Goal: Task Accomplishment & Management: Use online tool/utility

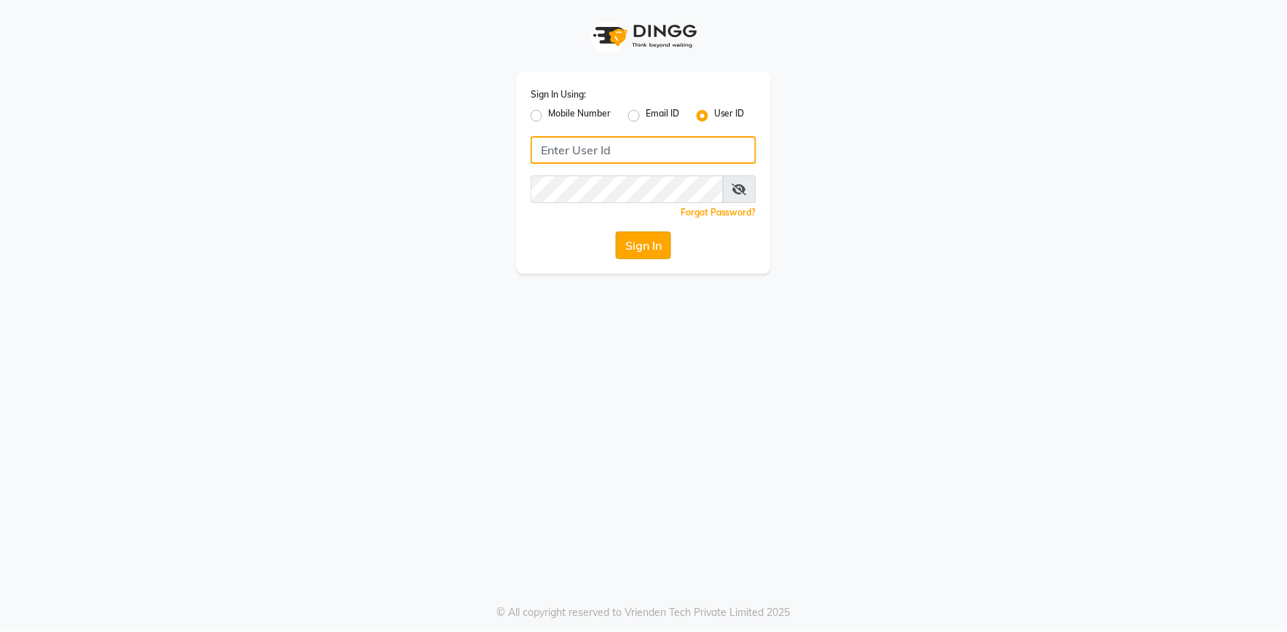
type input "e2555-01"
click at [641, 245] on button "Sign In" at bounding box center [643, 246] width 55 height 28
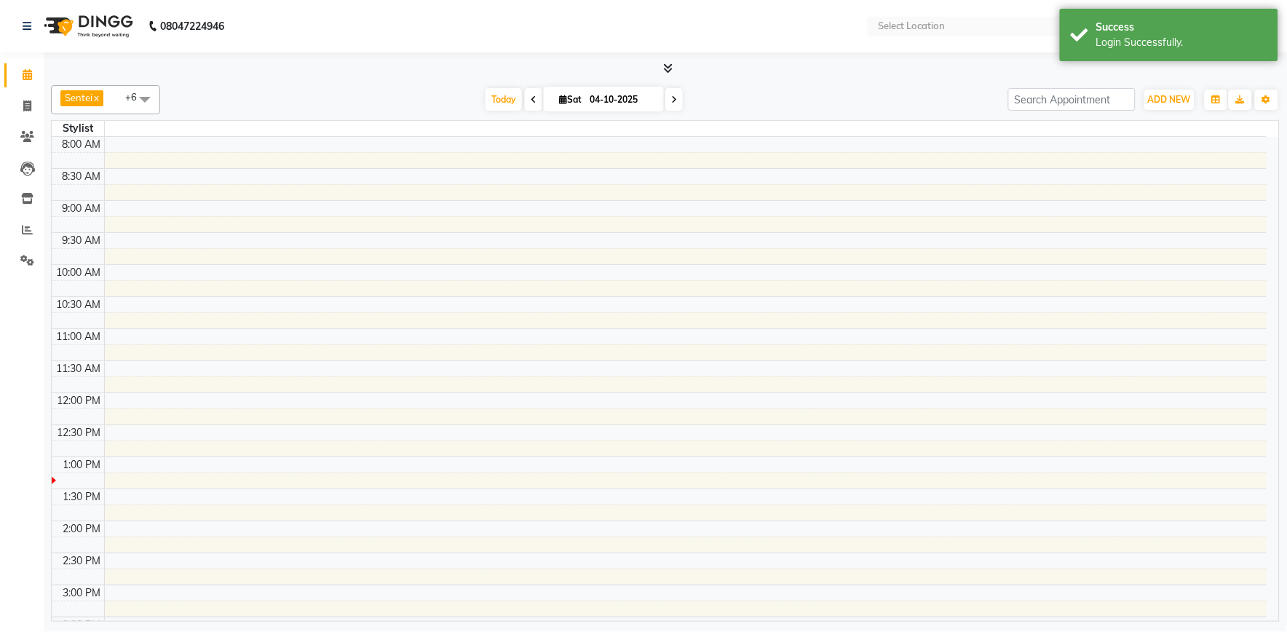
select select "en"
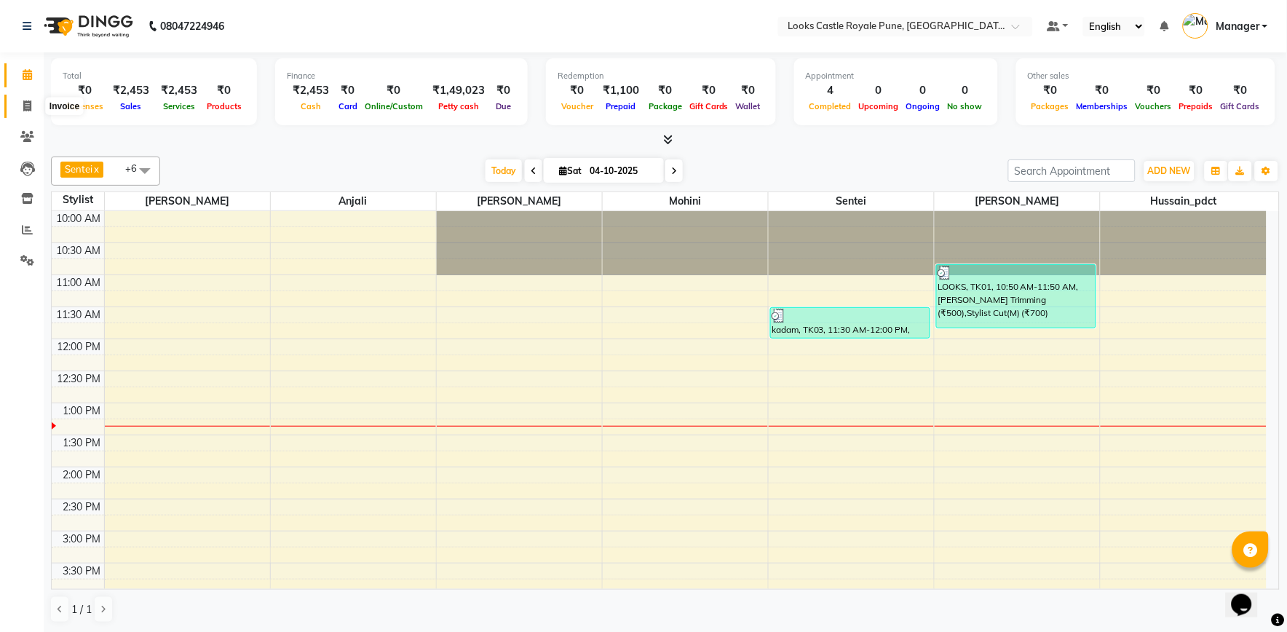
drag, startPoint x: 26, startPoint y: 106, endPoint x: 36, endPoint y: 108, distance: 10.3
click at [26, 106] on icon at bounding box center [27, 105] width 8 height 11
select select "service"
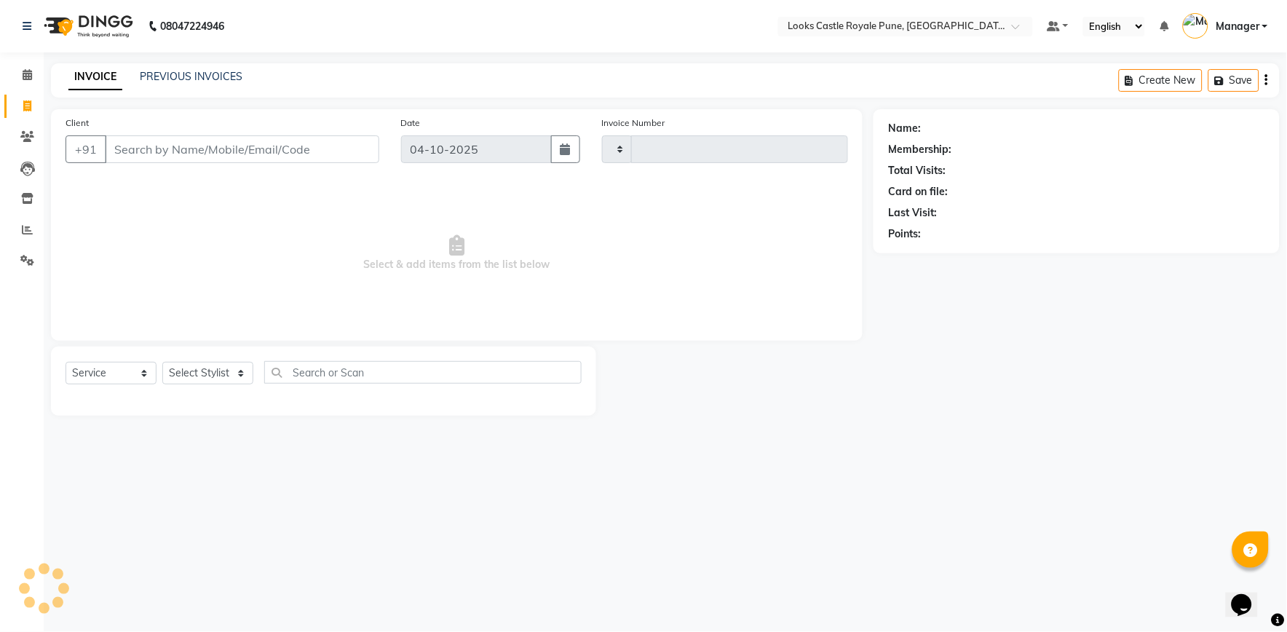
type input "3260"
select select "5915"
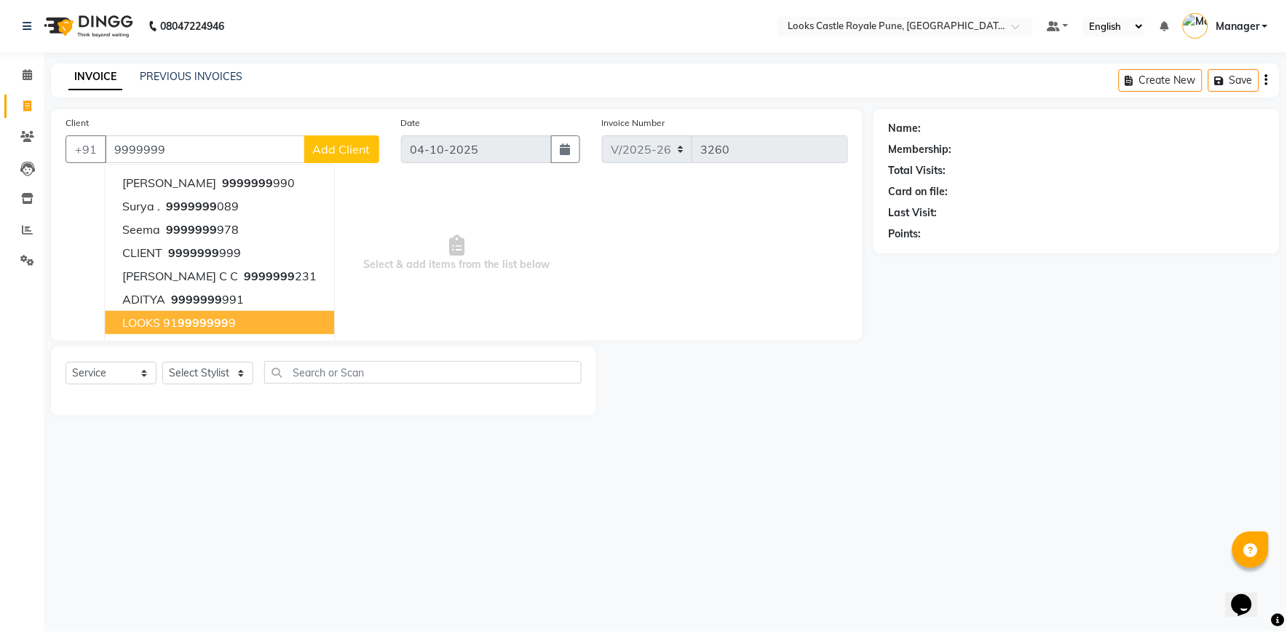
click at [187, 317] on span "9999999" at bounding box center [203, 322] width 51 height 15
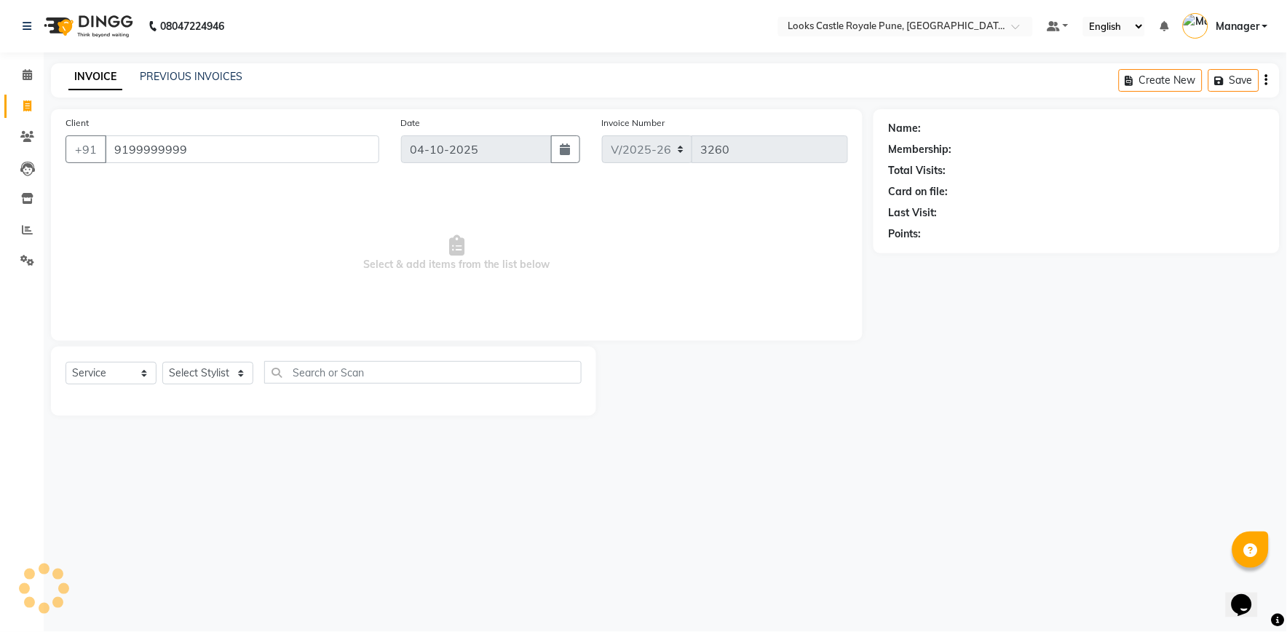
type input "9199999999"
drag, startPoint x: 197, startPoint y: 369, endPoint x: 197, endPoint y: 360, distance: 8.7
click at [197, 369] on select "Select Stylist Akshay Alisha Amir Anjali Arif Arman Christy Danish Eli Gloria H…" at bounding box center [207, 373] width 91 height 23
select select "1: Object"
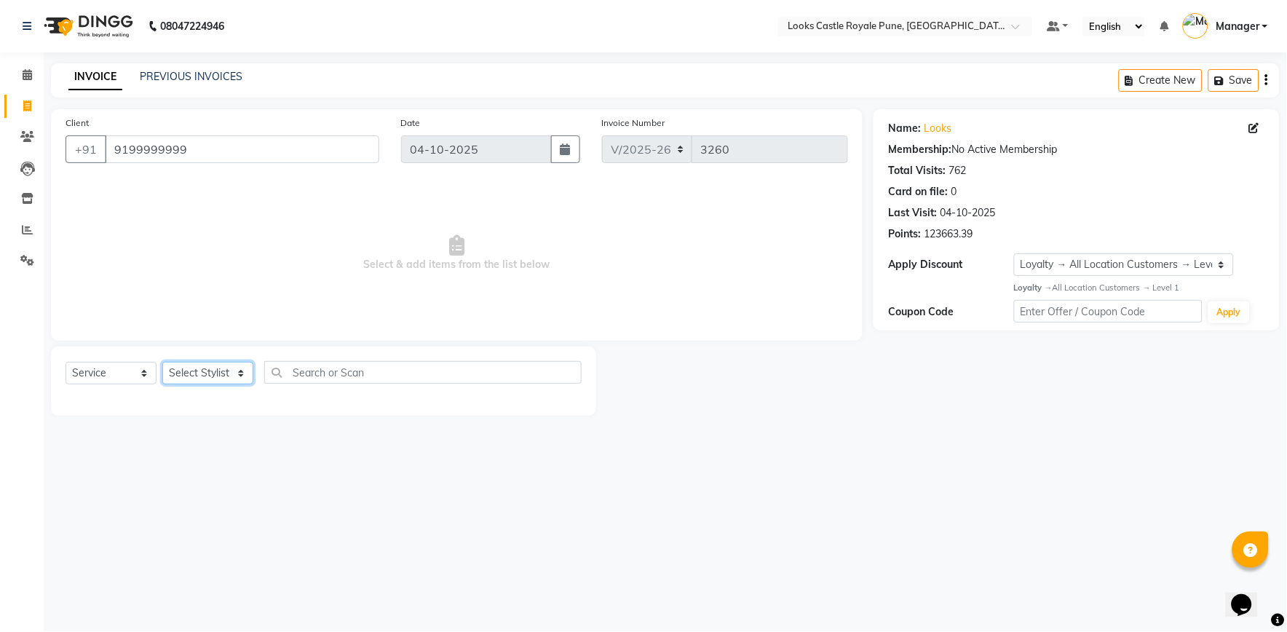
select select "64204"
click at [162, 363] on select "Select Stylist Akshay Alisha Amir Anjali Arif Arman Christy Danish Eli Gloria H…" at bounding box center [207, 373] width 91 height 23
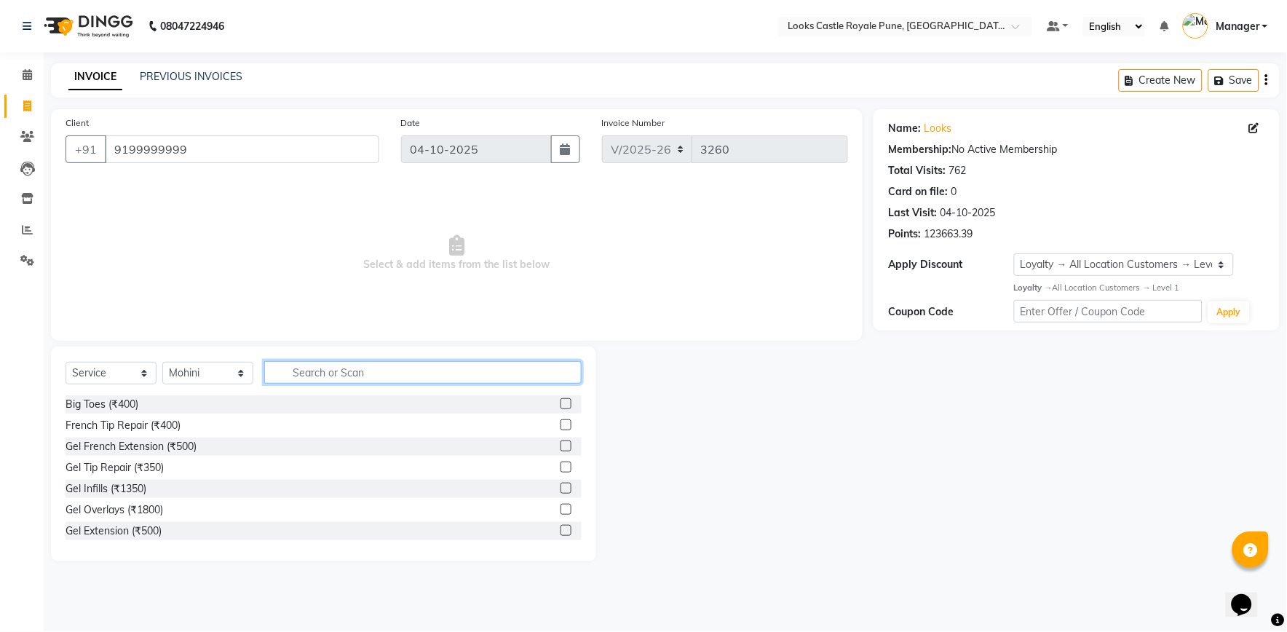
click at [309, 371] on input "text" at bounding box center [422, 372] width 317 height 23
type input "eye"
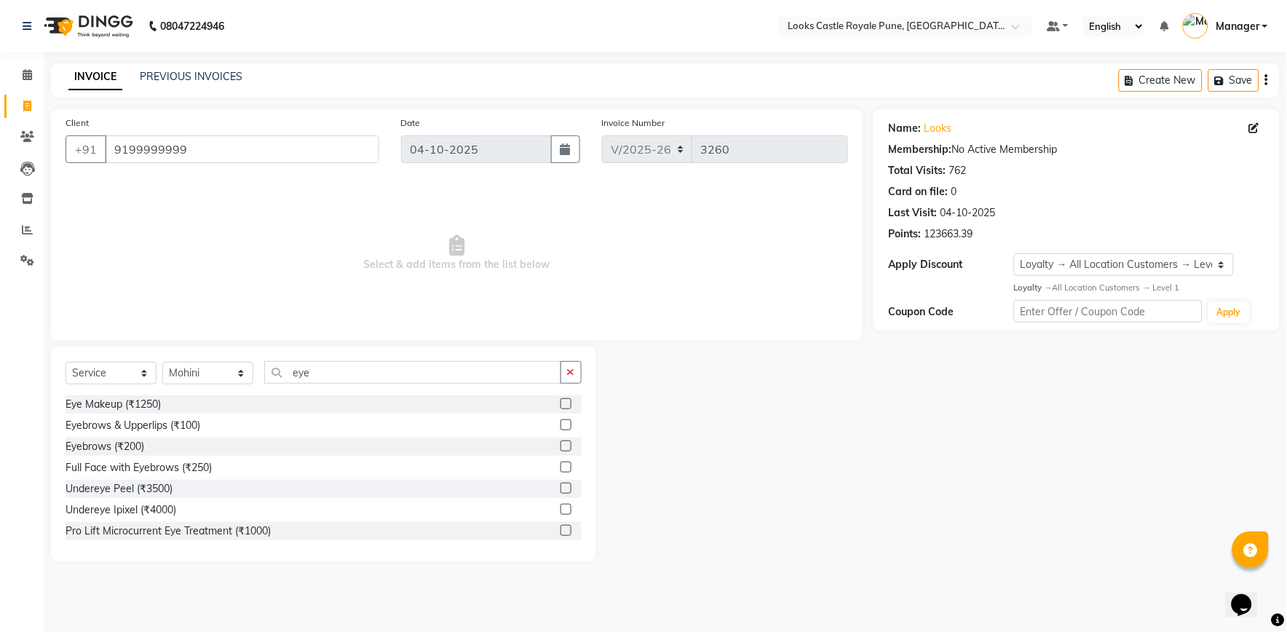
click at [561, 447] on label at bounding box center [566, 445] width 11 height 11
click at [561, 447] on input "checkbox" at bounding box center [565, 446] width 9 height 9
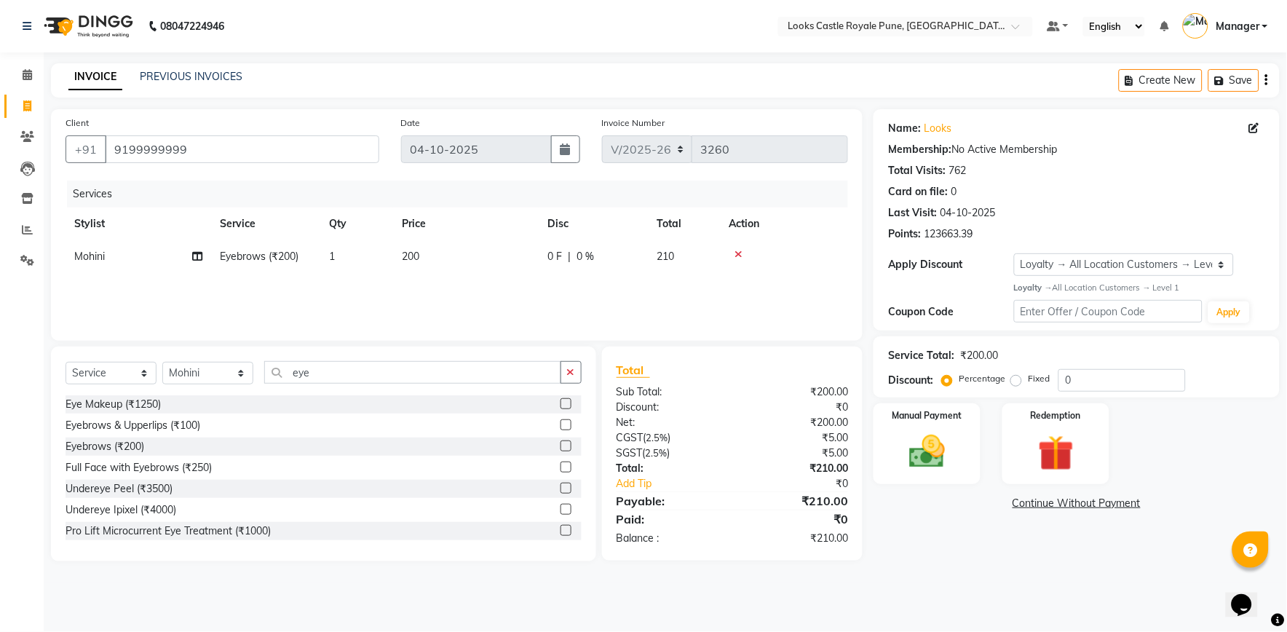
checkbox input "false"
click at [444, 256] on td "200" at bounding box center [466, 256] width 146 height 33
select select "64204"
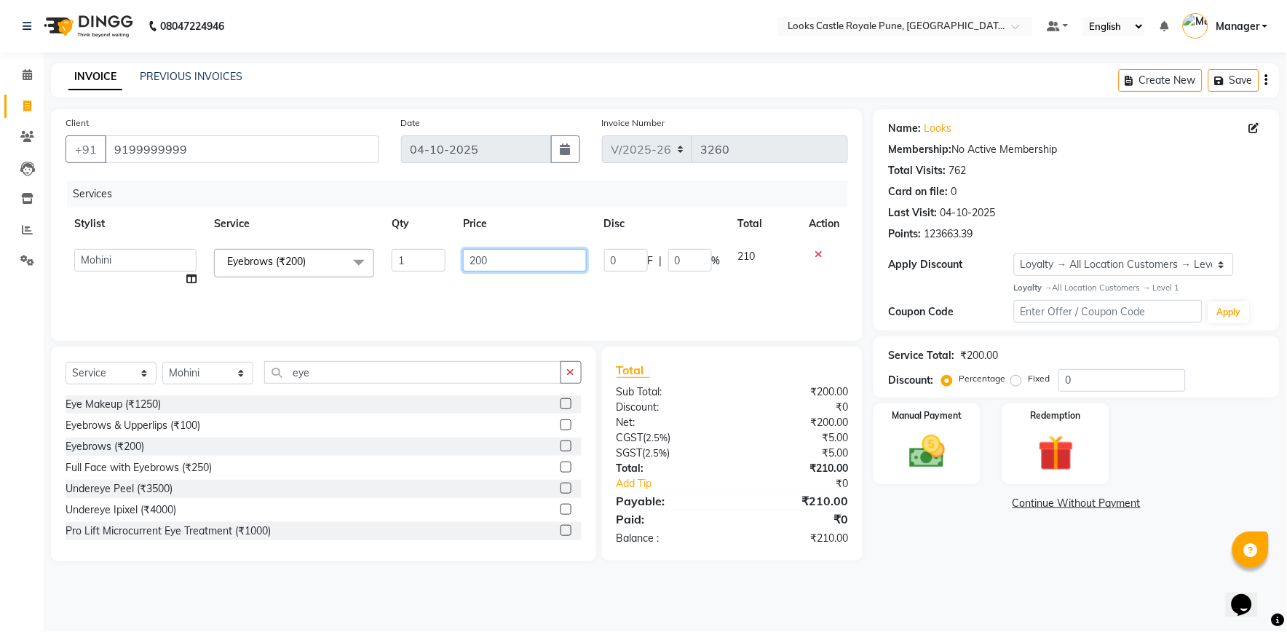
drag, startPoint x: 467, startPoint y: 264, endPoint x: 312, endPoint y: 280, distance: 156.0
click at [313, 280] on tr "Akshay Alisha Amir Anjali Arif Arman Christy Danish Eli Gloria Hafiz Hussain_pd…" at bounding box center [457, 267] width 783 height 55
type input "102"
click at [936, 550] on div "Name: Looks Membership: No Active Membership Total Visits: 762 Card on file: 0 …" at bounding box center [1082, 335] width 417 height 452
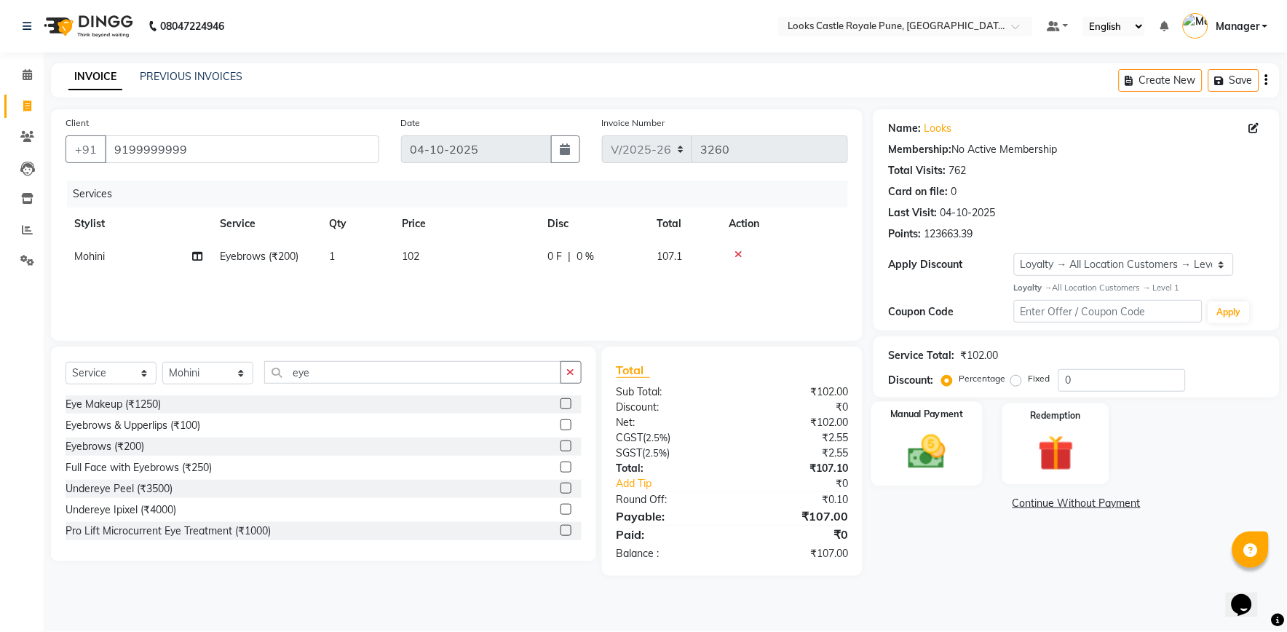
click at [915, 477] on div "Manual Payment" at bounding box center [926, 444] width 111 height 84
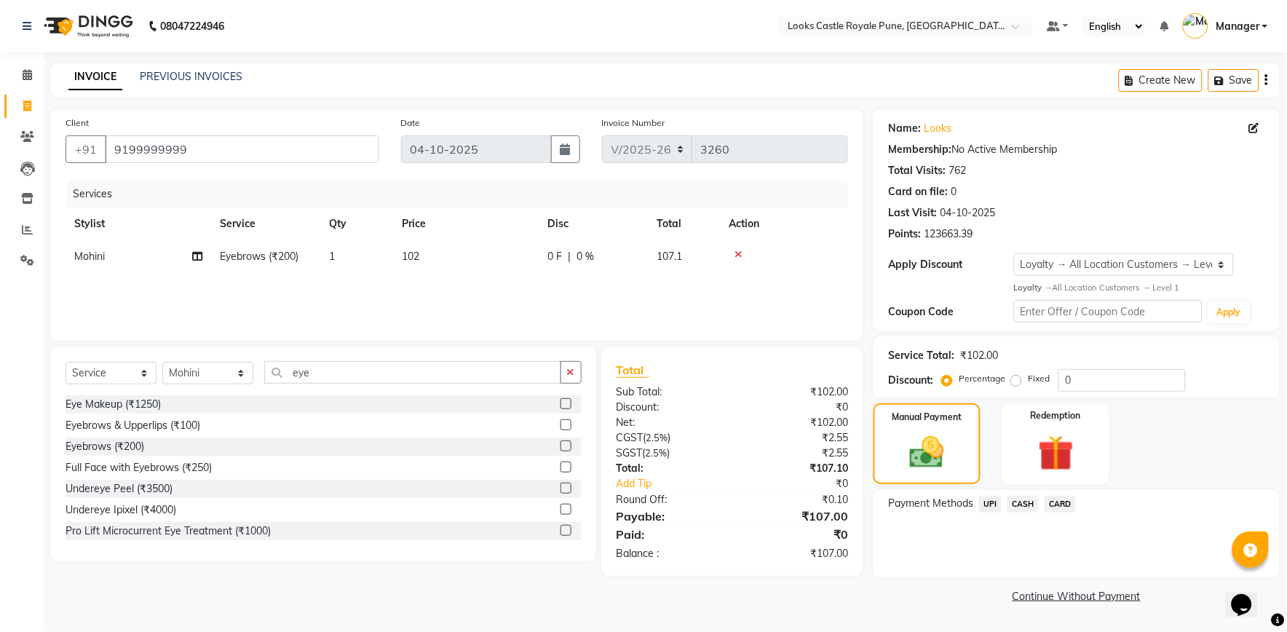
click at [987, 501] on span "UPI" at bounding box center [990, 504] width 23 height 17
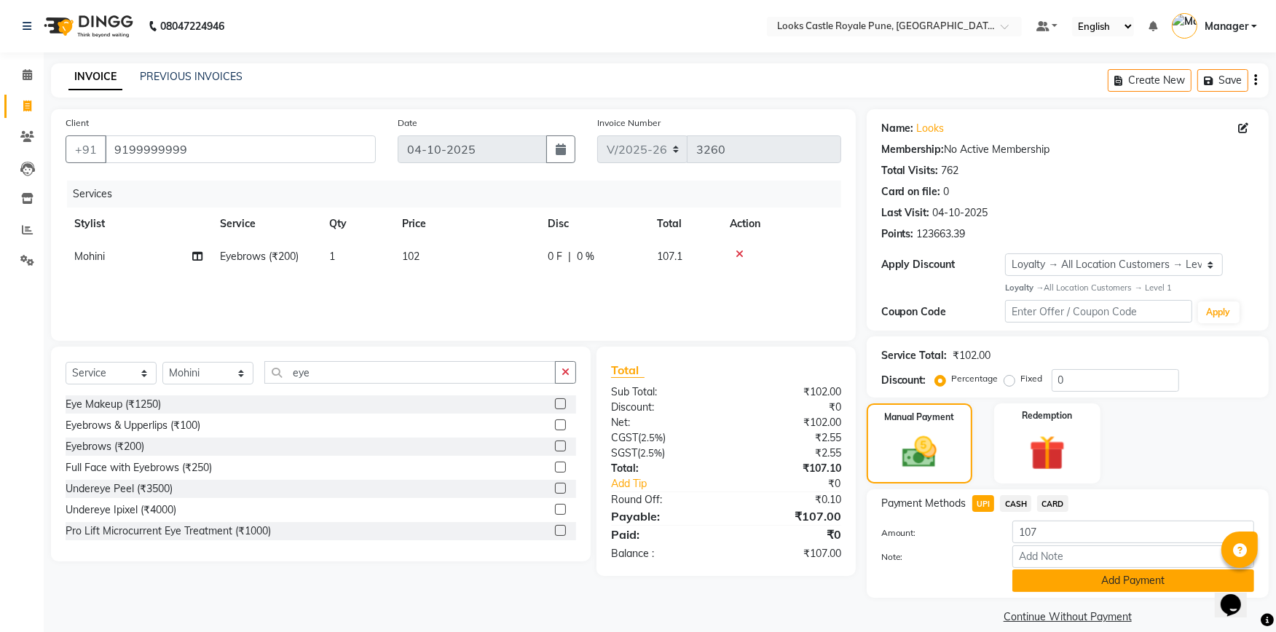
click at [1049, 592] on button "Add Payment" at bounding box center [1133, 580] width 242 height 23
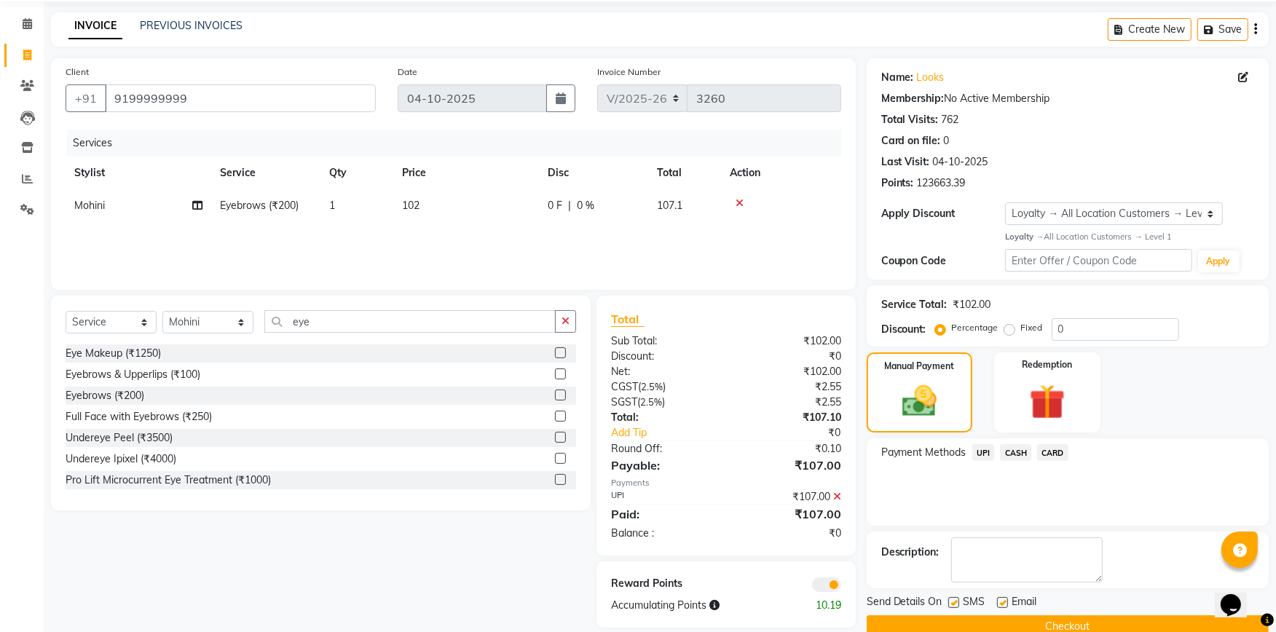
scroll to position [78, 0]
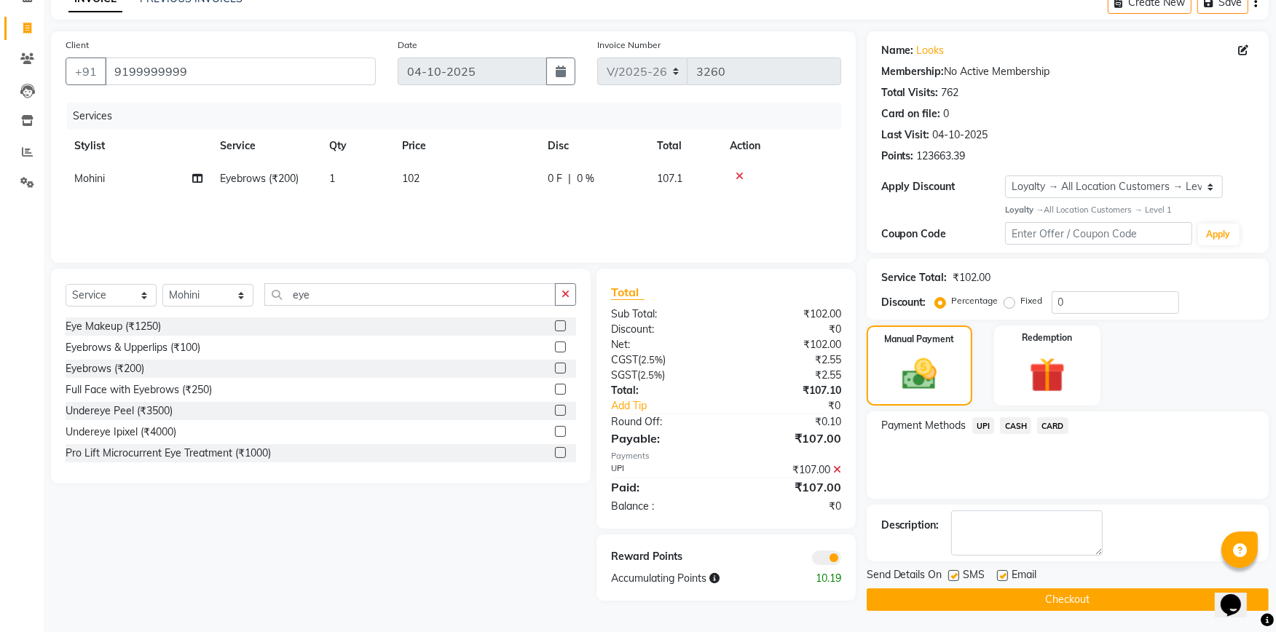
click at [1048, 597] on button "Checkout" at bounding box center [1067, 599] width 402 height 23
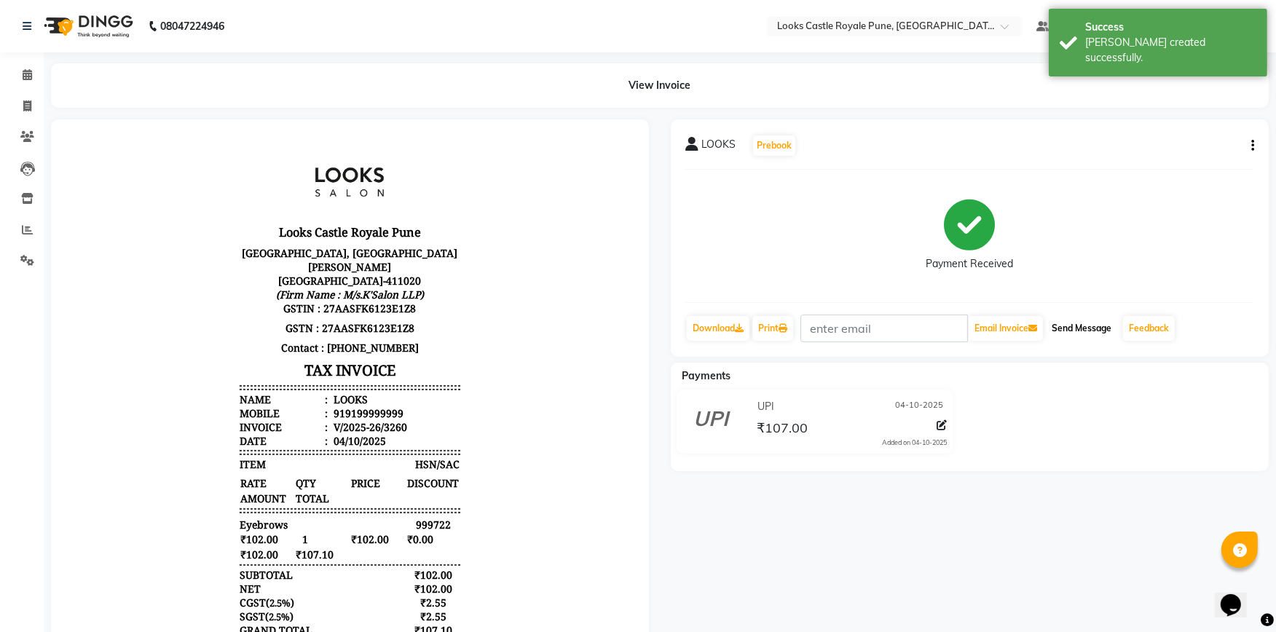
click at [1073, 329] on button "Send Message" at bounding box center [1080, 328] width 71 height 25
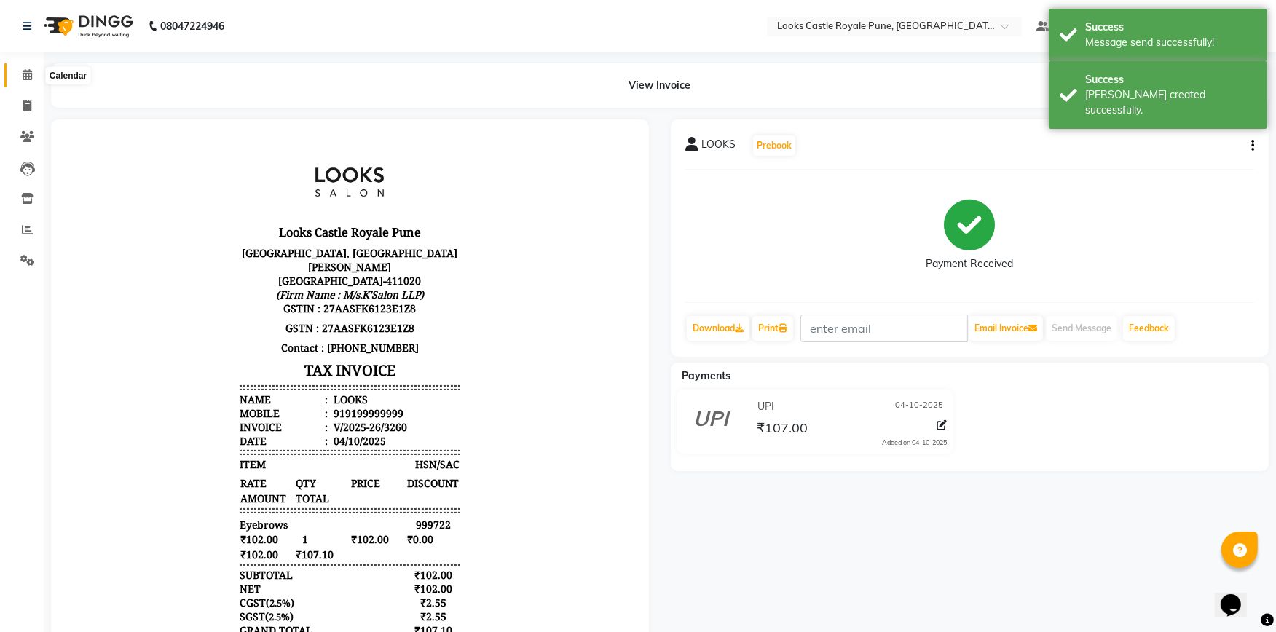
click at [20, 76] on span at bounding box center [27, 75] width 25 height 17
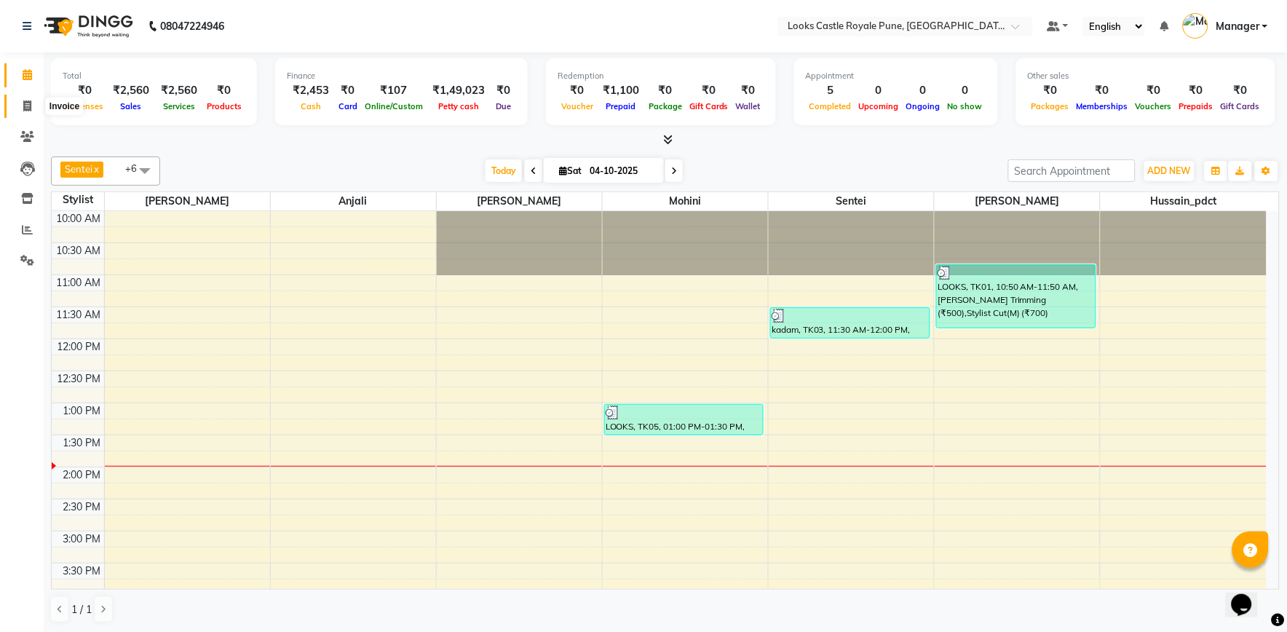
drag, startPoint x: 26, startPoint y: 110, endPoint x: 70, endPoint y: 112, distance: 43.7
click at [26, 110] on icon at bounding box center [27, 105] width 8 height 11
select select "service"
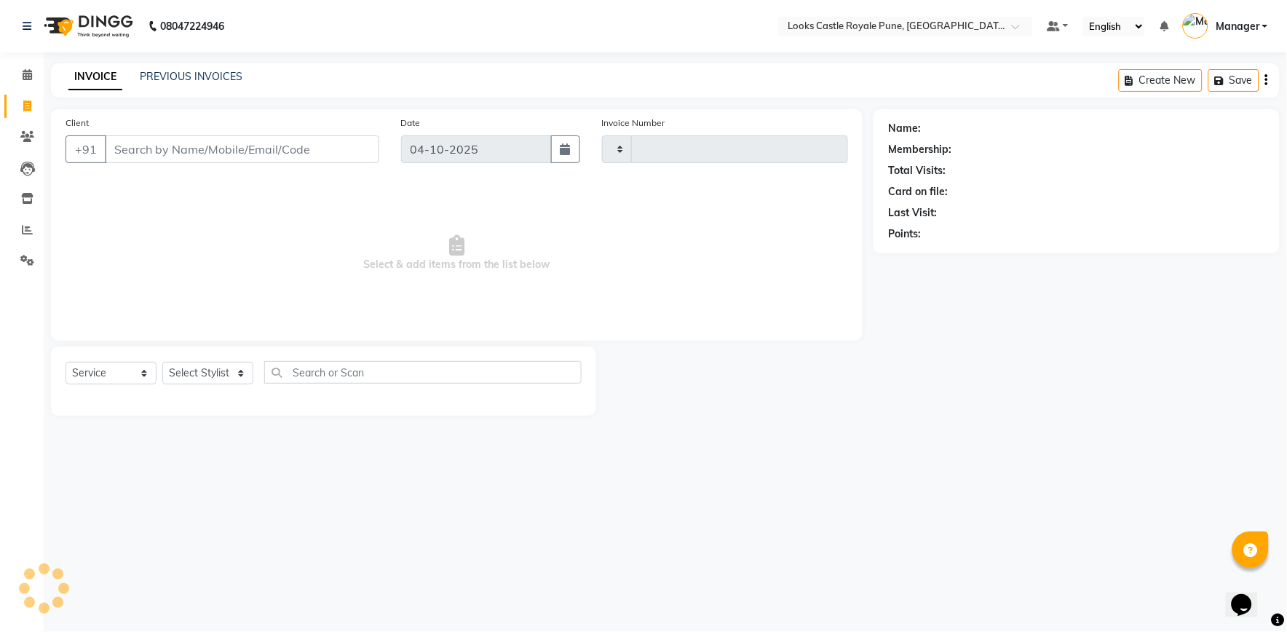
type input "3261"
select select "5915"
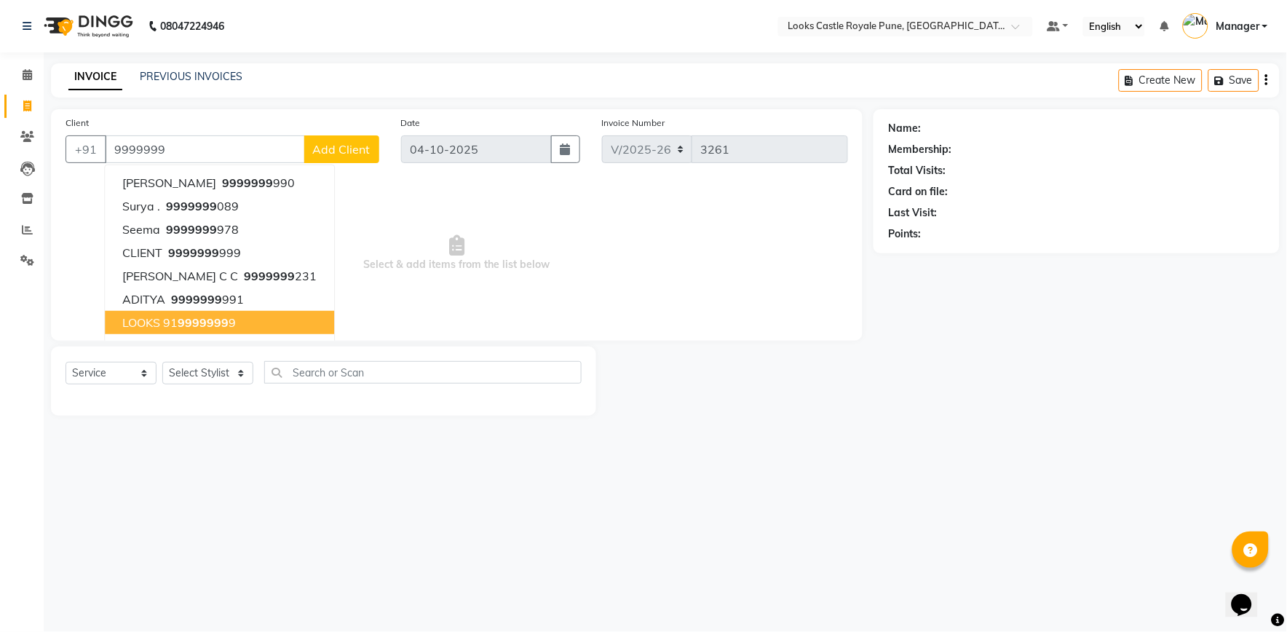
click at [155, 315] on span "LOOKS" at bounding box center [141, 322] width 38 height 15
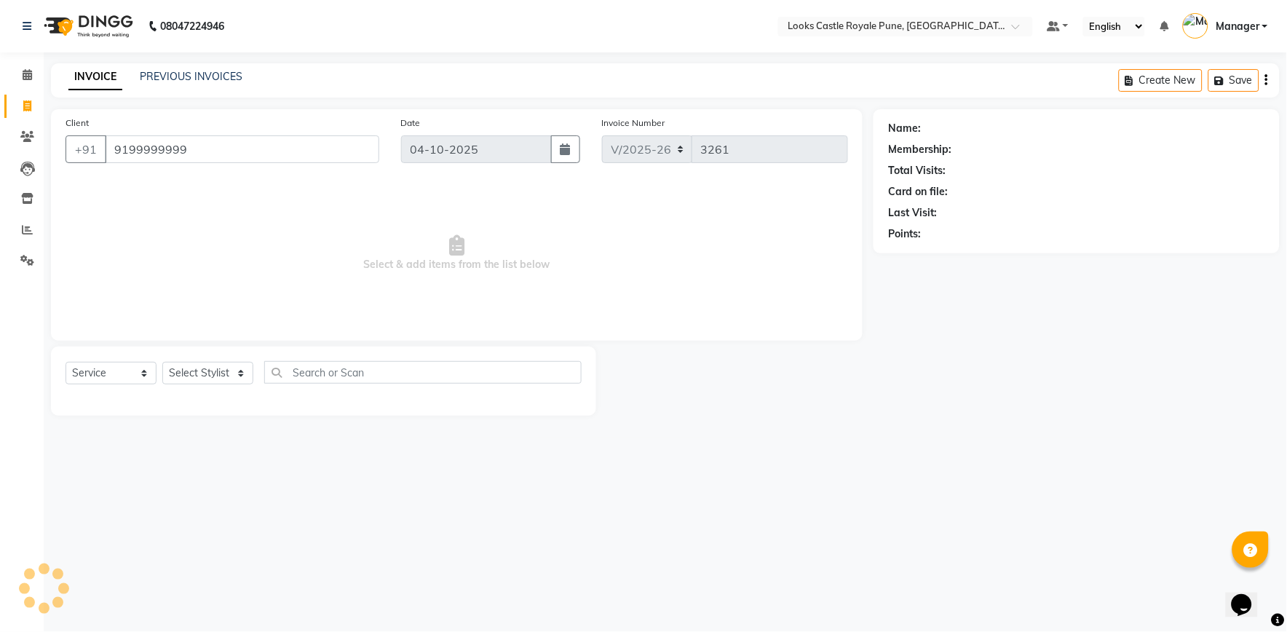
type input "9199999999"
drag, startPoint x: 190, startPoint y: 373, endPoint x: 195, endPoint y: 360, distance: 14.1
click at [190, 373] on select "Select Stylist Akshay Alisha Amir Anjali Arif Arman Christy Danish Eli Gloria H…" at bounding box center [207, 373] width 91 height 23
select select "1: Object"
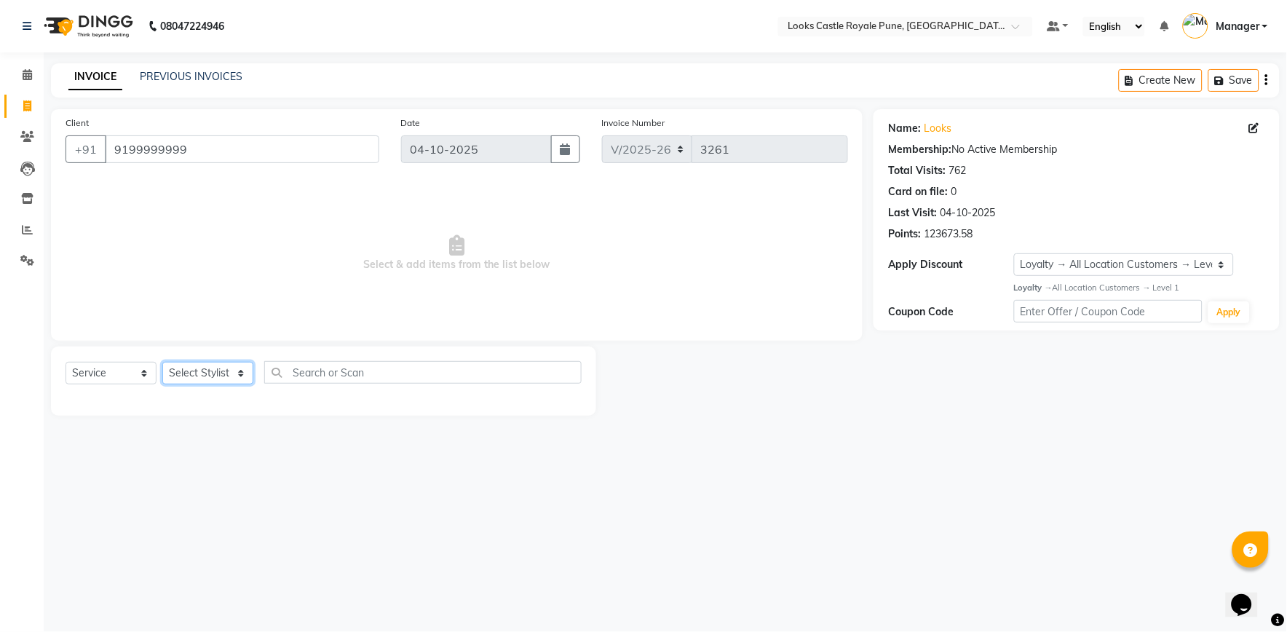
select select "71753"
click at [162, 363] on select "Select Stylist Akshay Alisha Amir Anjali Arif Arman Christy Danish Eli Gloria H…" at bounding box center [207, 373] width 91 height 23
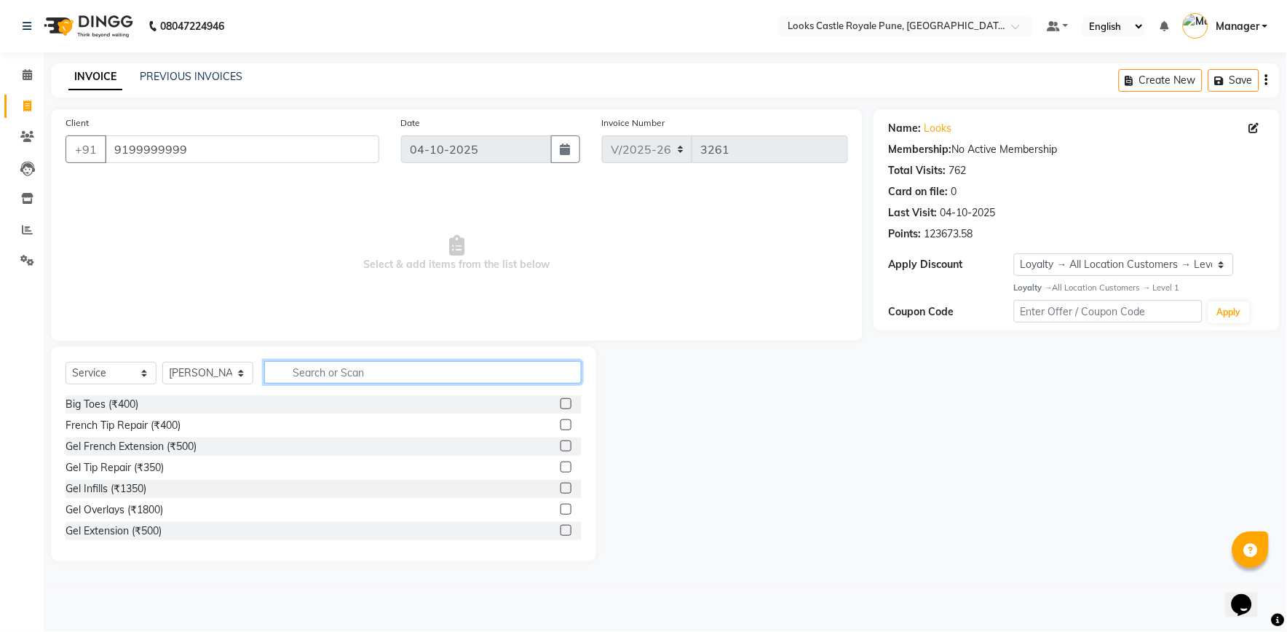
click at [326, 373] on input "text" at bounding box center [422, 372] width 317 height 23
type input "globa"
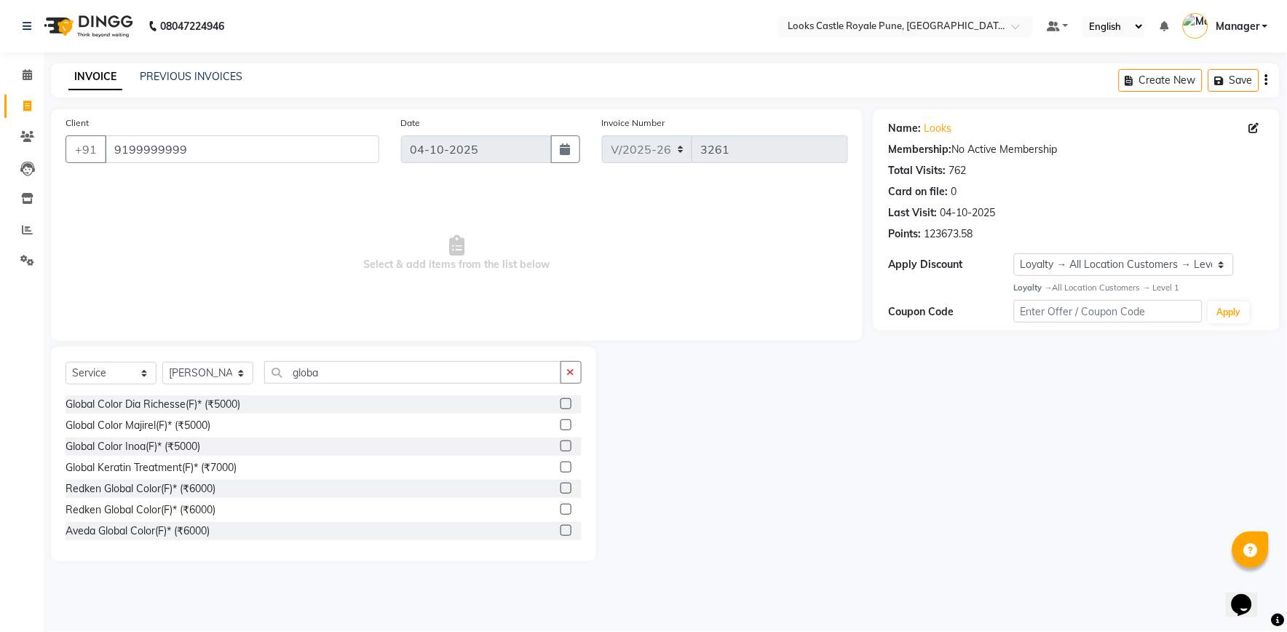
click at [561, 403] on label at bounding box center [566, 403] width 11 height 11
click at [561, 403] on input "checkbox" at bounding box center [565, 404] width 9 height 9
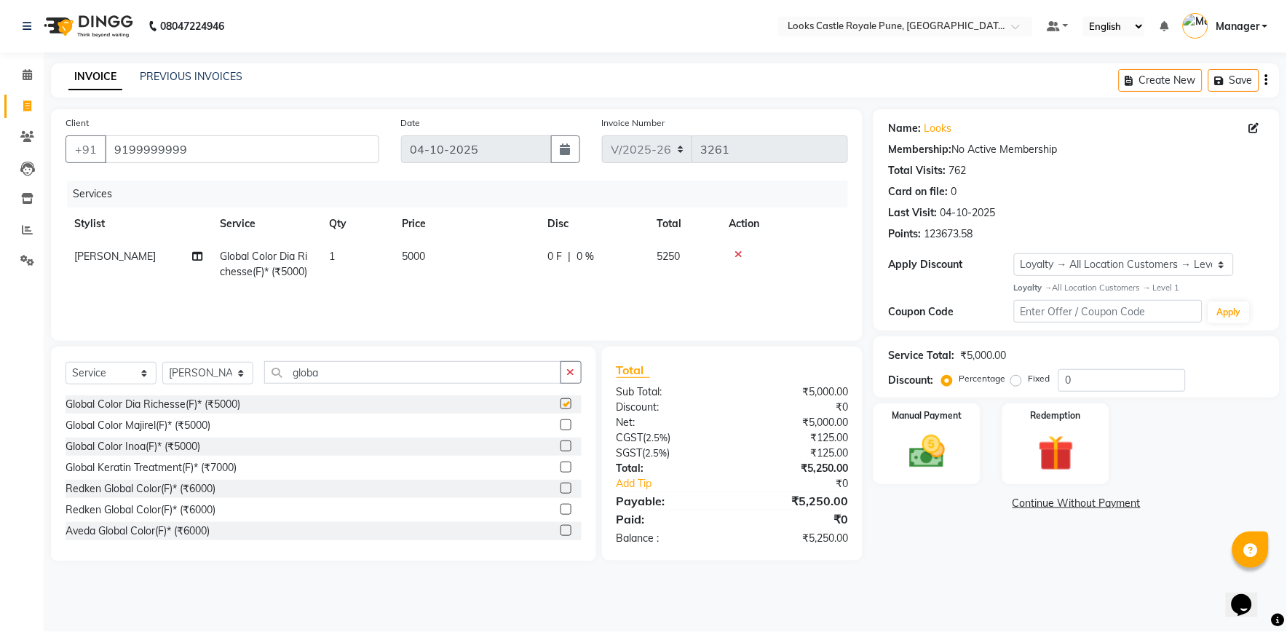
checkbox input "false"
click at [441, 264] on td "5000" at bounding box center [466, 264] width 146 height 48
select select "71753"
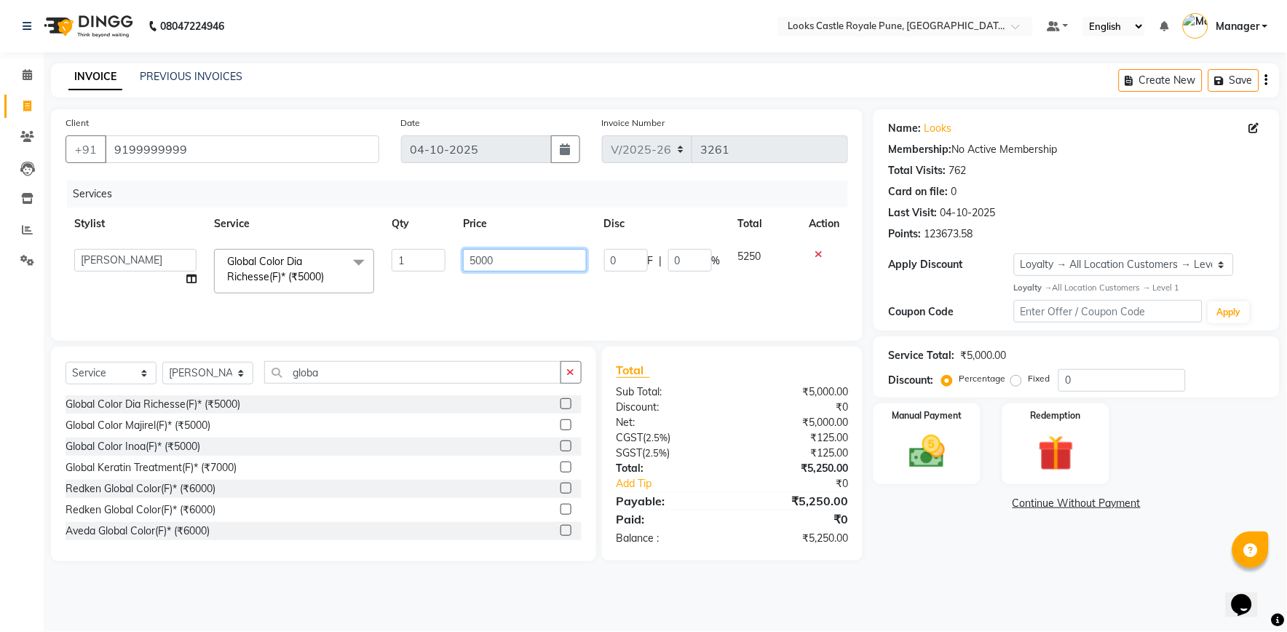
drag, startPoint x: 503, startPoint y: 264, endPoint x: 391, endPoint y: 272, distance: 112.5
click at [391, 272] on tr "Akshay Alisha Amir Anjali Arif Arman Christy Danish Eli Gloria Hafiz Hussain_pd…" at bounding box center [457, 271] width 783 height 62
type input "5500"
click at [920, 562] on main "INVOICE PREVIOUS INVOICES Create New Save Client +91 9199999999 Date 04-10-2025…" at bounding box center [665, 323] width 1243 height 520
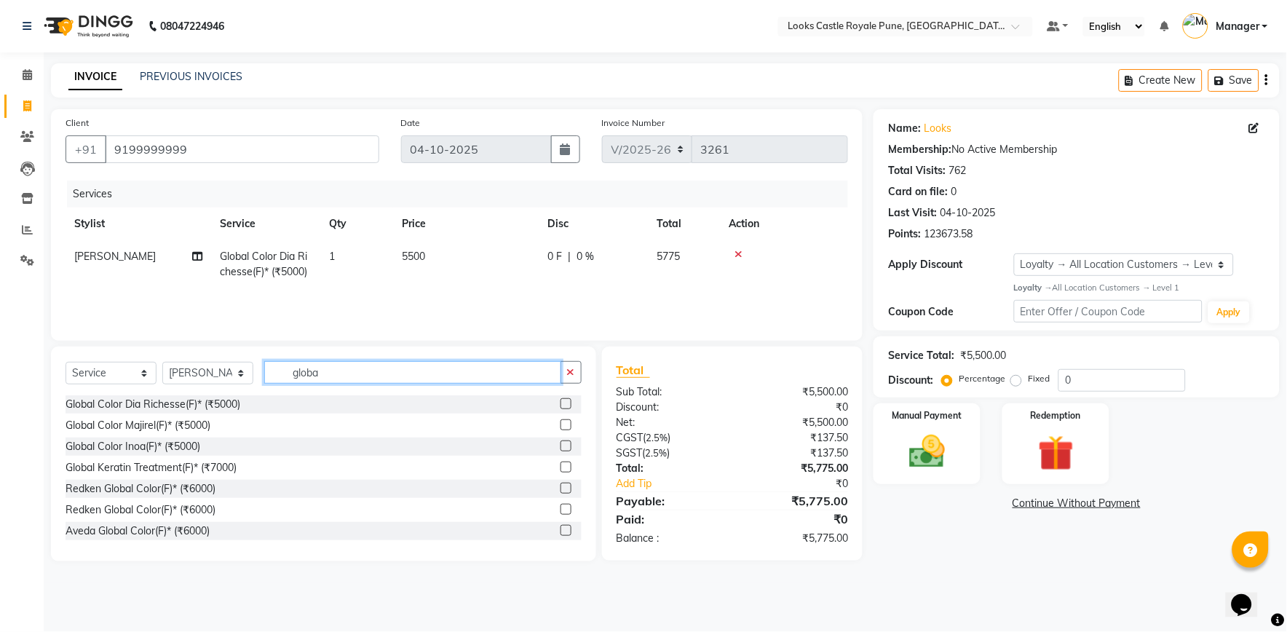
click at [336, 367] on input "globa" at bounding box center [412, 372] width 297 height 23
type input "g"
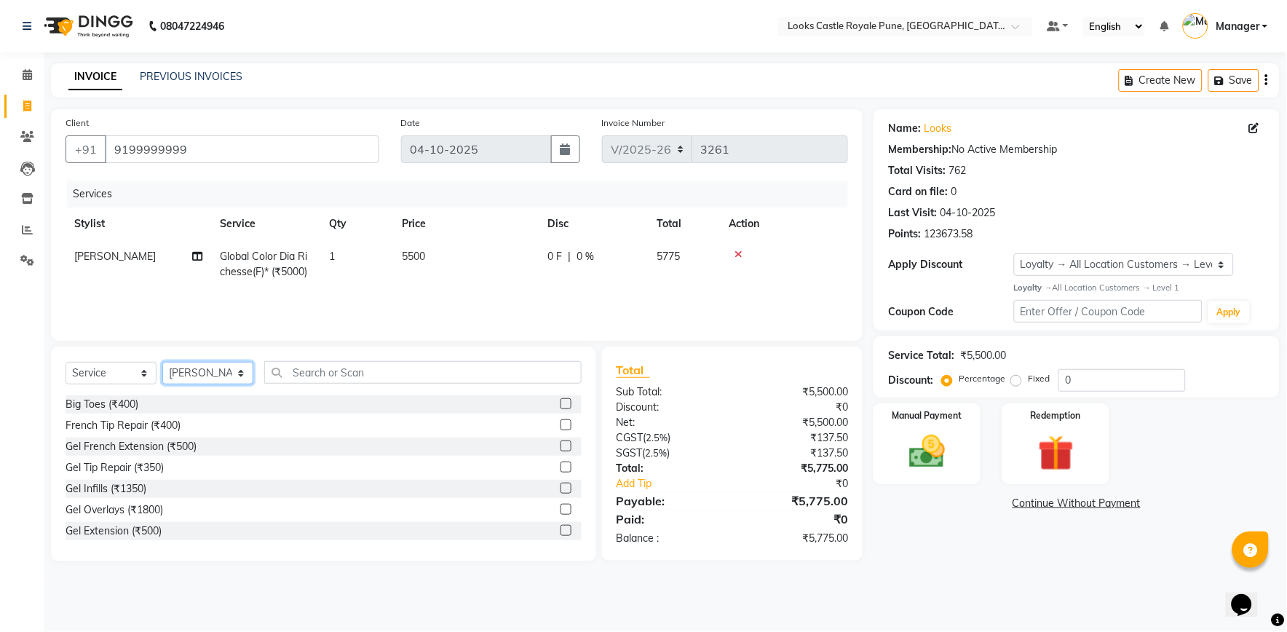
click at [198, 376] on select "Select Stylist Akshay Alisha Amir Anjali Arif Arman Christy Danish Eli Gloria H…" at bounding box center [207, 373] width 91 height 23
select select "64204"
click at [162, 363] on select "Select Stylist Akshay Alisha Amir Anjali Arif Arman Christy Danish Eli Gloria H…" at bounding box center [207, 373] width 91 height 23
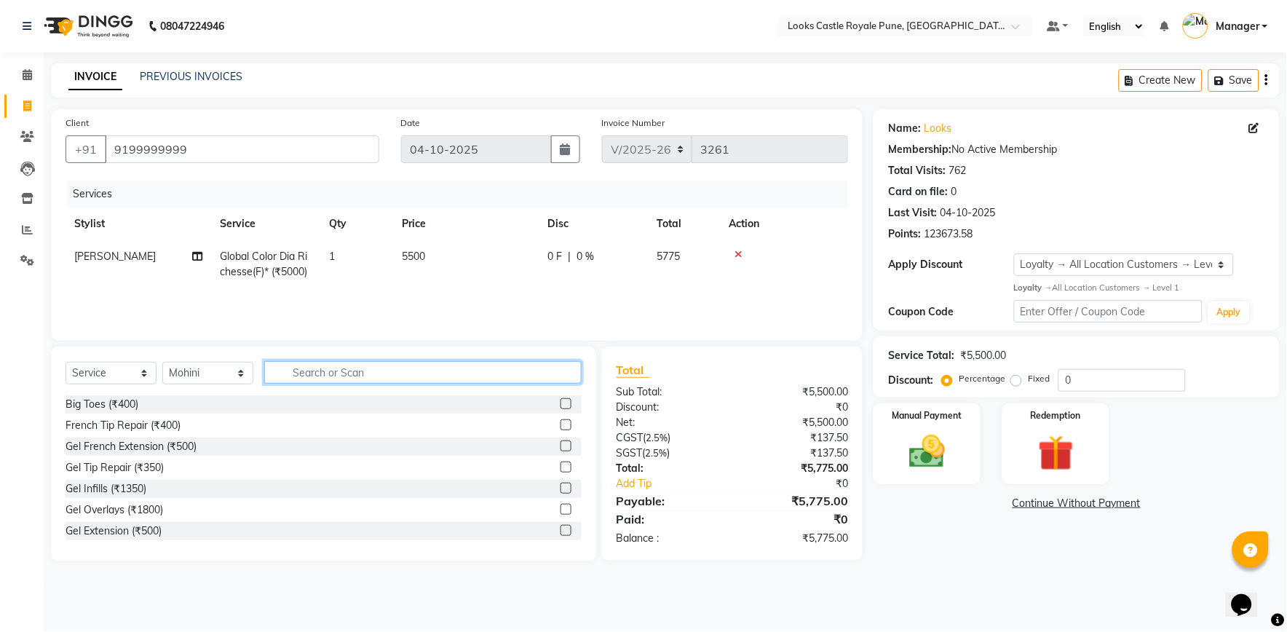
click at [306, 372] on input "text" at bounding box center [422, 372] width 317 height 23
type input "eye"
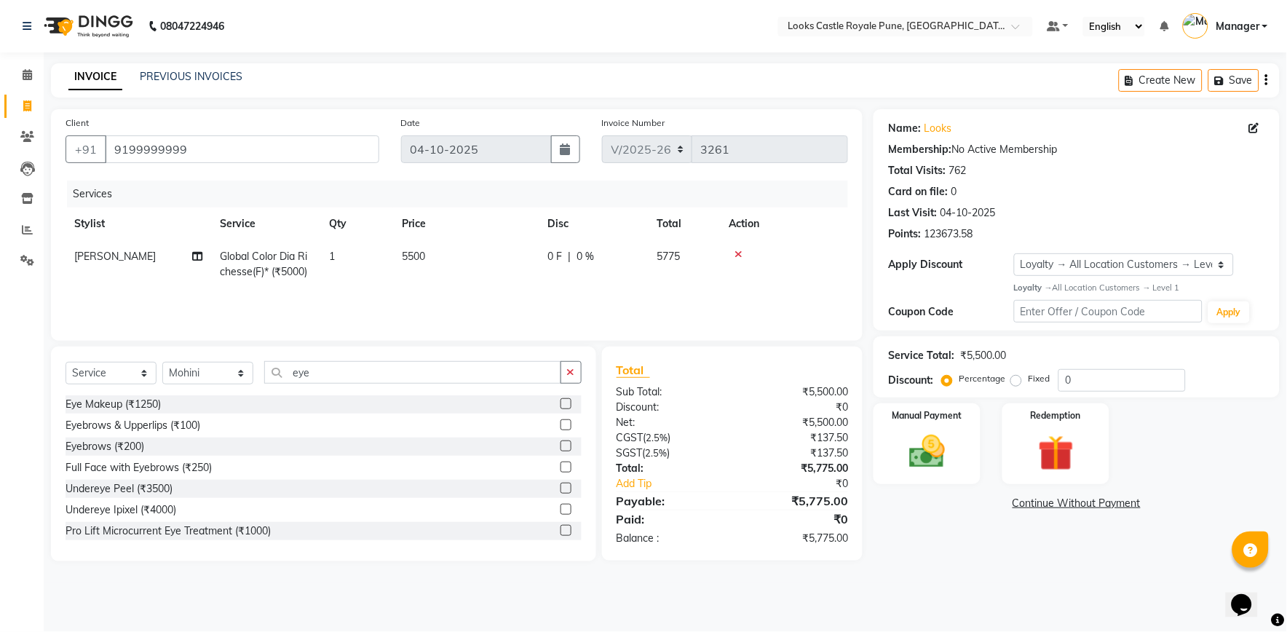
click at [561, 443] on label at bounding box center [566, 445] width 11 height 11
click at [561, 443] on input "checkbox" at bounding box center [565, 446] width 9 height 9
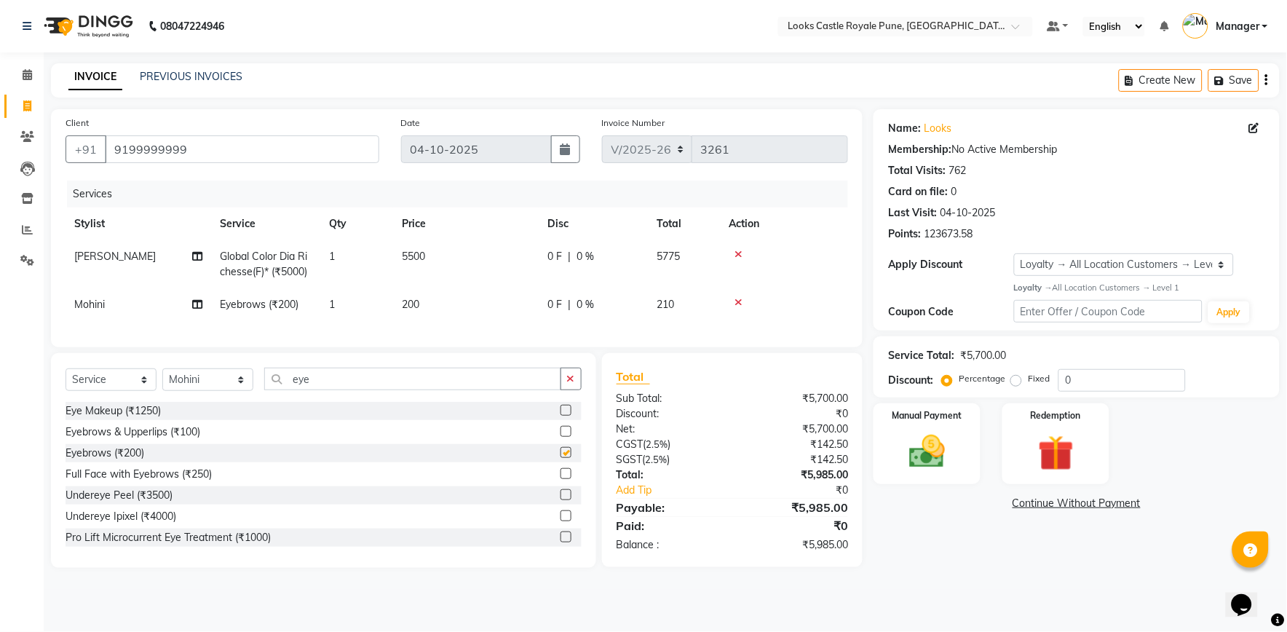
checkbox input "false"
click at [434, 301] on td "200" at bounding box center [466, 304] width 146 height 33
select select "64204"
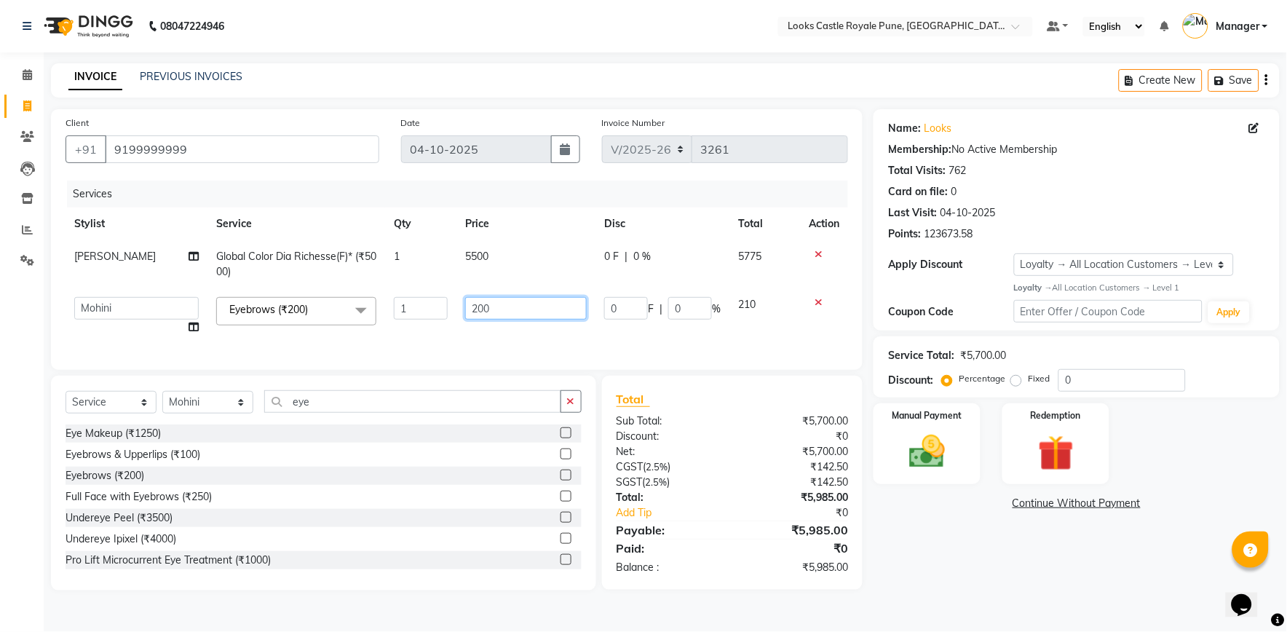
drag, startPoint x: 514, startPoint y: 297, endPoint x: 430, endPoint y: 323, distance: 87.7
click at [430, 323] on tr "Akshay Alisha Amir Anjali Arif Arman Christy Danish Eli Gloria Hafiz Hussain_pd…" at bounding box center [457, 315] width 783 height 55
type input "102"
click at [932, 546] on div "Name: Looks Membership: No Active Membership Total Visits: 762 Card on file: 0 …" at bounding box center [1082, 349] width 417 height 481
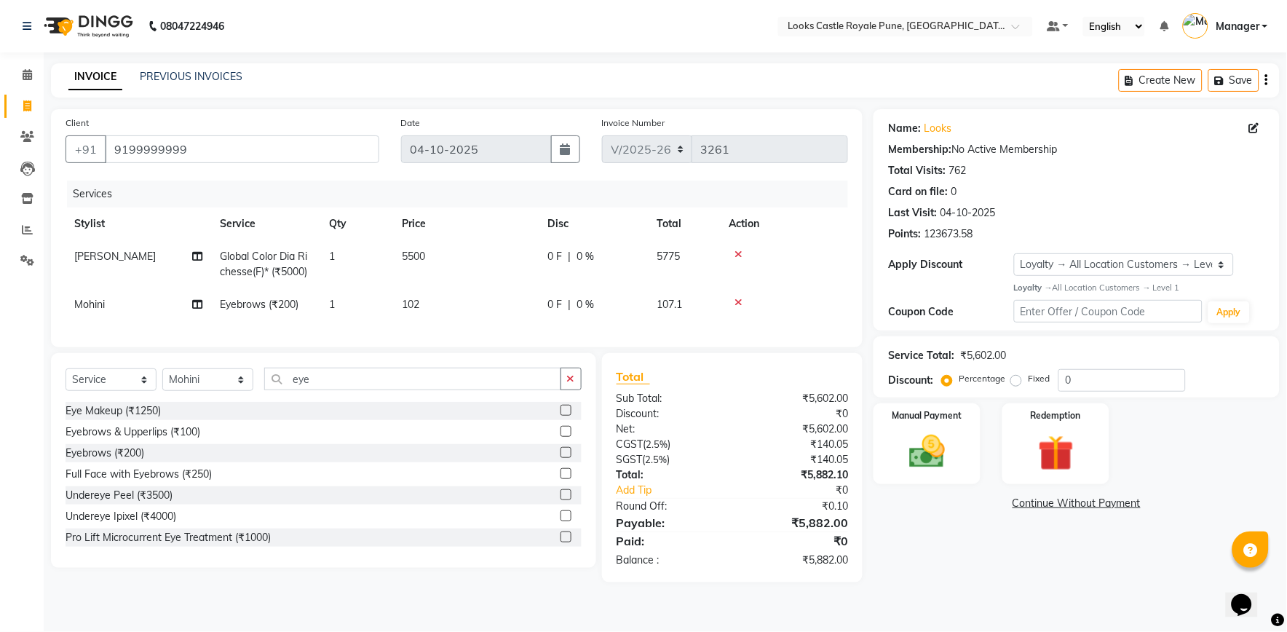
click at [740, 300] on icon at bounding box center [739, 302] width 8 height 10
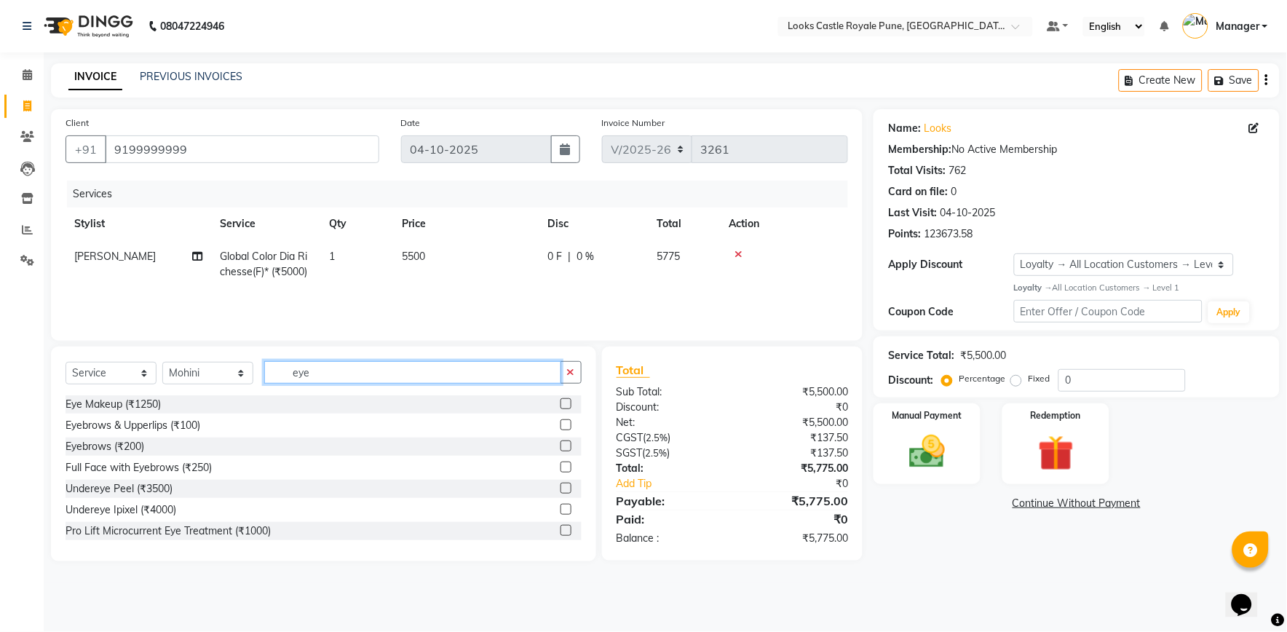
click at [370, 381] on input "eye" at bounding box center [412, 372] width 297 height 23
type input "e"
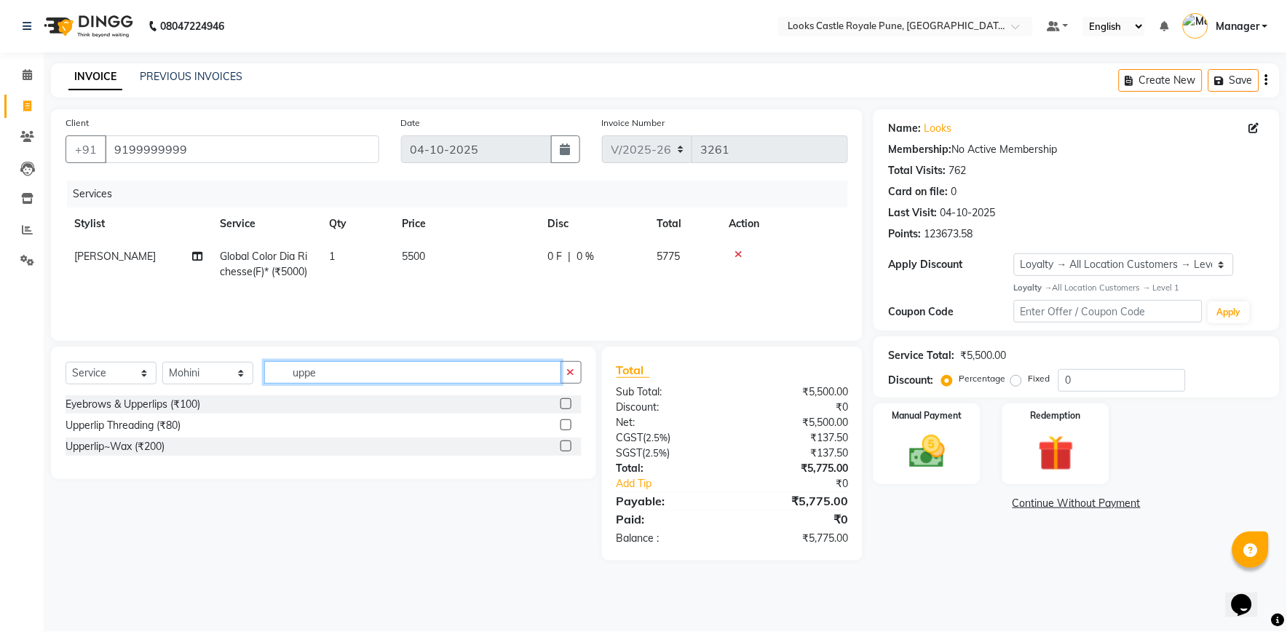
type input "uppe"
click at [563, 448] on label at bounding box center [566, 445] width 11 height 11
click at [563, 448] on input "checkbox" at bounding box center [565, 446] width 9 height 9
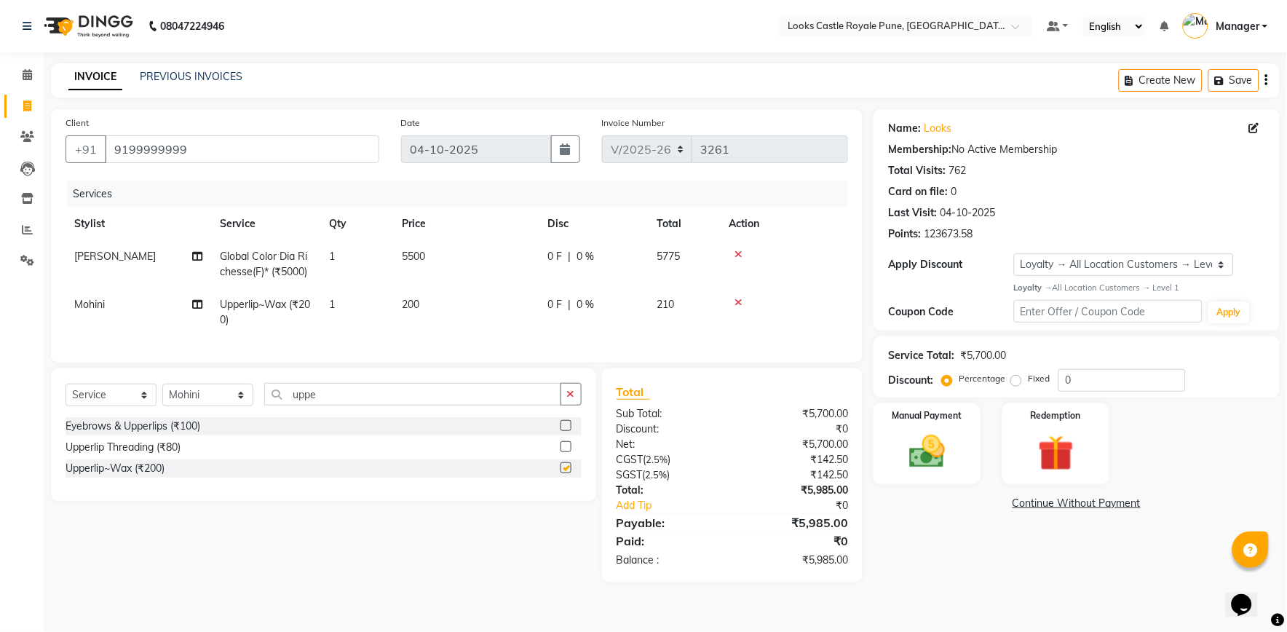
checkbox input "false"
click at [434, 302] on td "200" at bounding box center [466, 312] width 146 height 48
select select "64204"
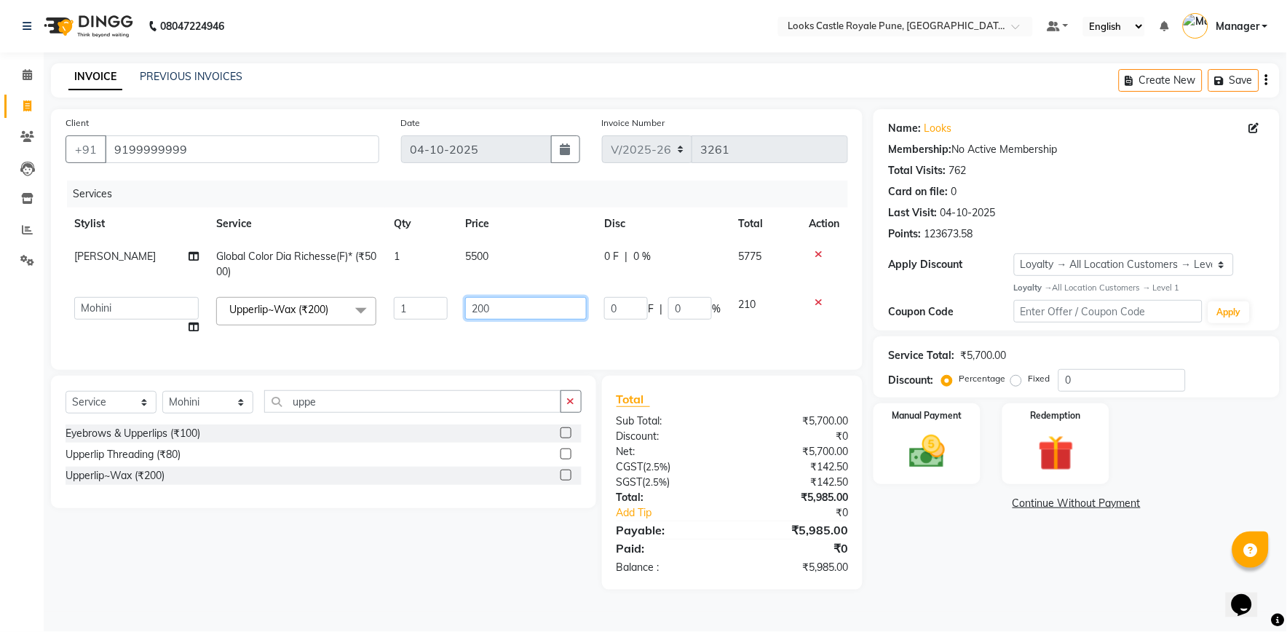
drag, startPoint x: 510, startPoint y: 303, endPoint x: 392, endPoint y: 309, distance: 118.1
click at [395, 310] on tr "Akshay Alisha Amir Anjali Arif Arman Christy Danish Eli Gloria Hafiz Hussain_pd…" at bounding box center [457, 315] width 783 height 55
type input "160"
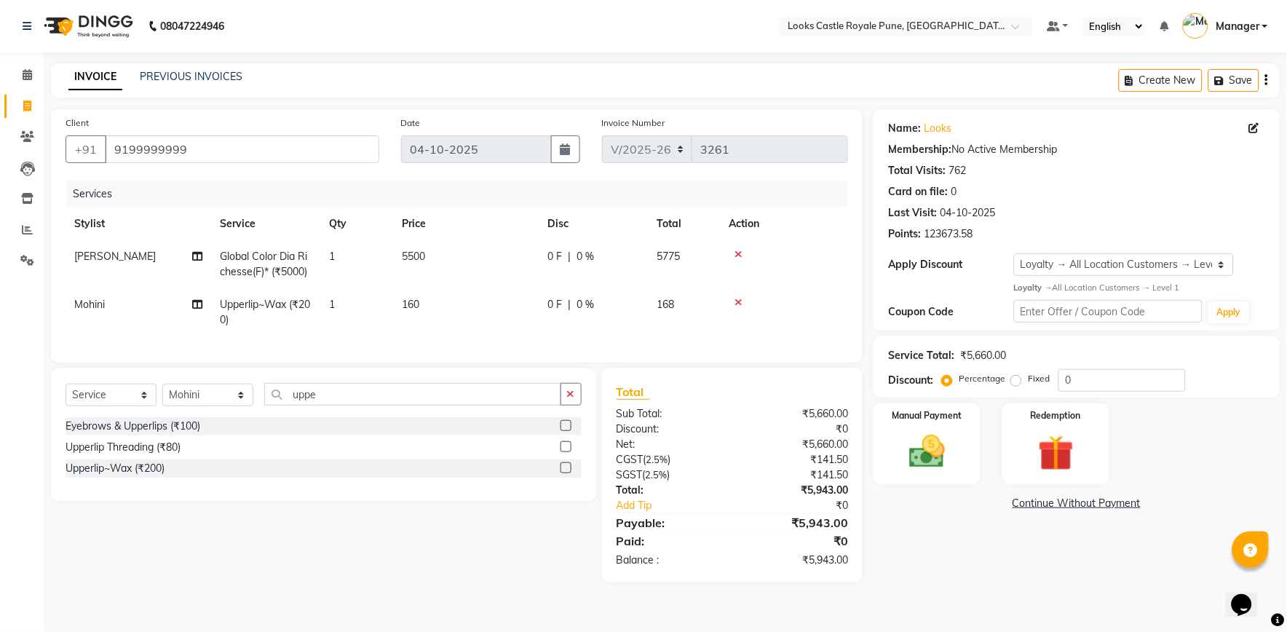
click at [966, 526] on div "Name: Looks Membership: No Active Membership Total Visits: 762 Card on file: 0 …" at bounding box center [1082, 345] width 417 height 473
drag, startPoint x: 926, startPoint y: 467, endPoint x: 962, endPoint y: 488, distance: 41.5
click at [926, 467] on img at bounding box center [927, 451] width 58 height 41
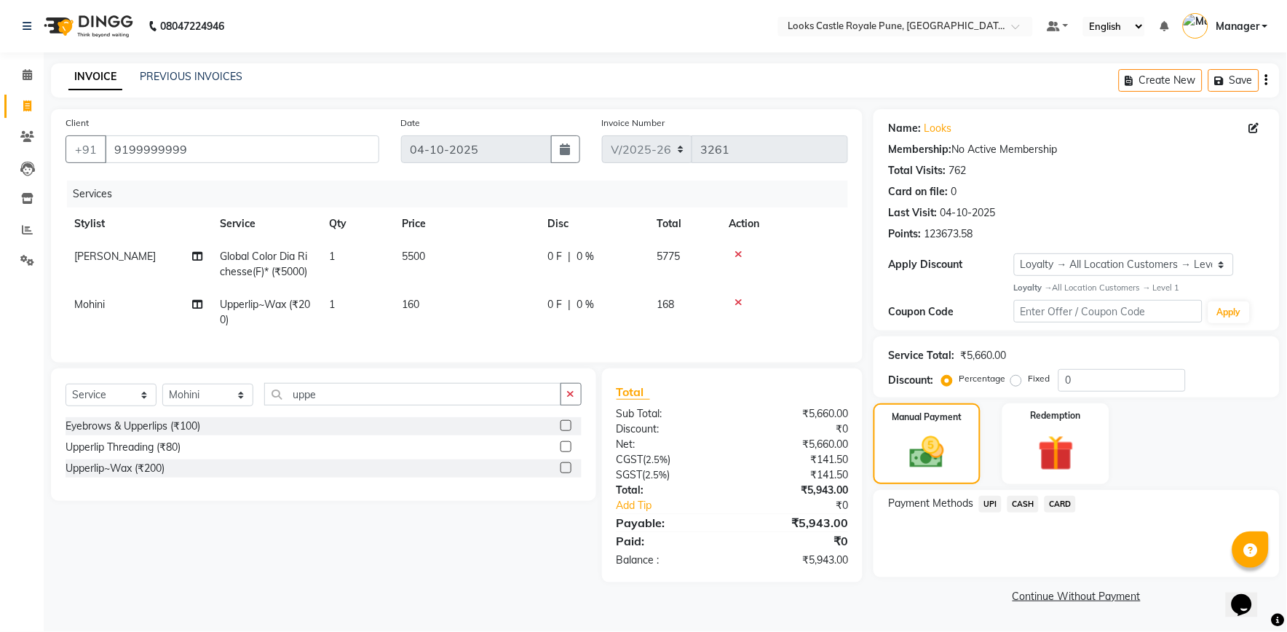
click at [1053, 505] on span "CARD" at bounding box center [1060, 504] width 31 height 17
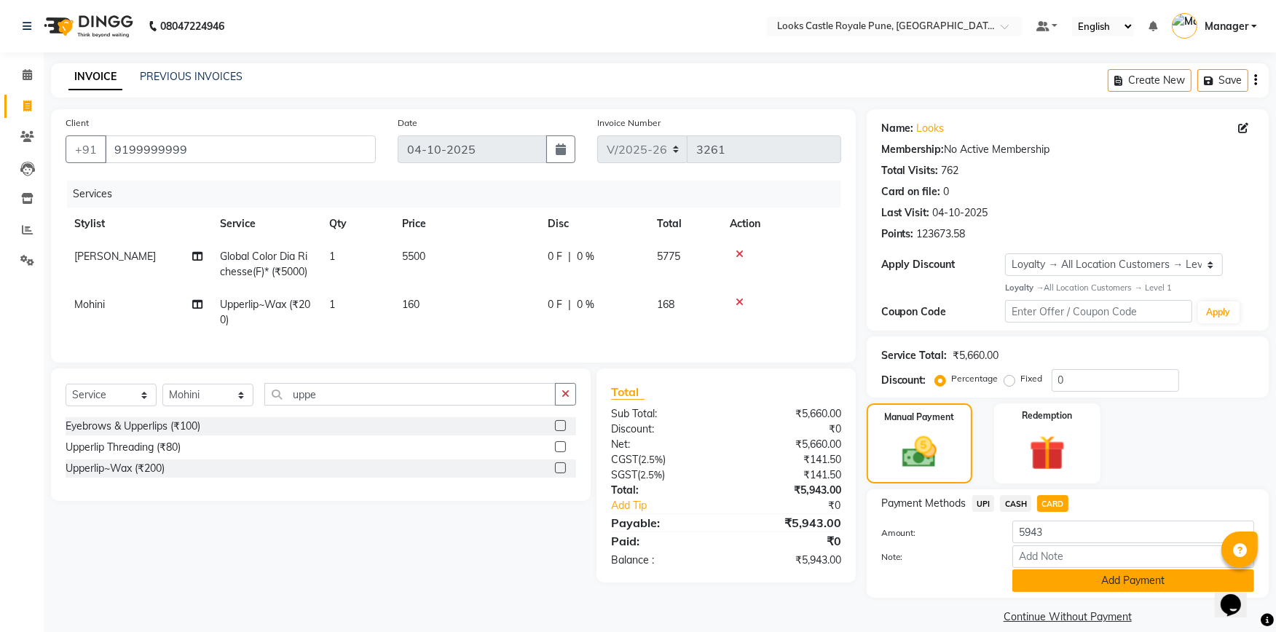
click at [1086, 582] on button "Add Payment" at bounding box center [1133, 580] width 242 height 23
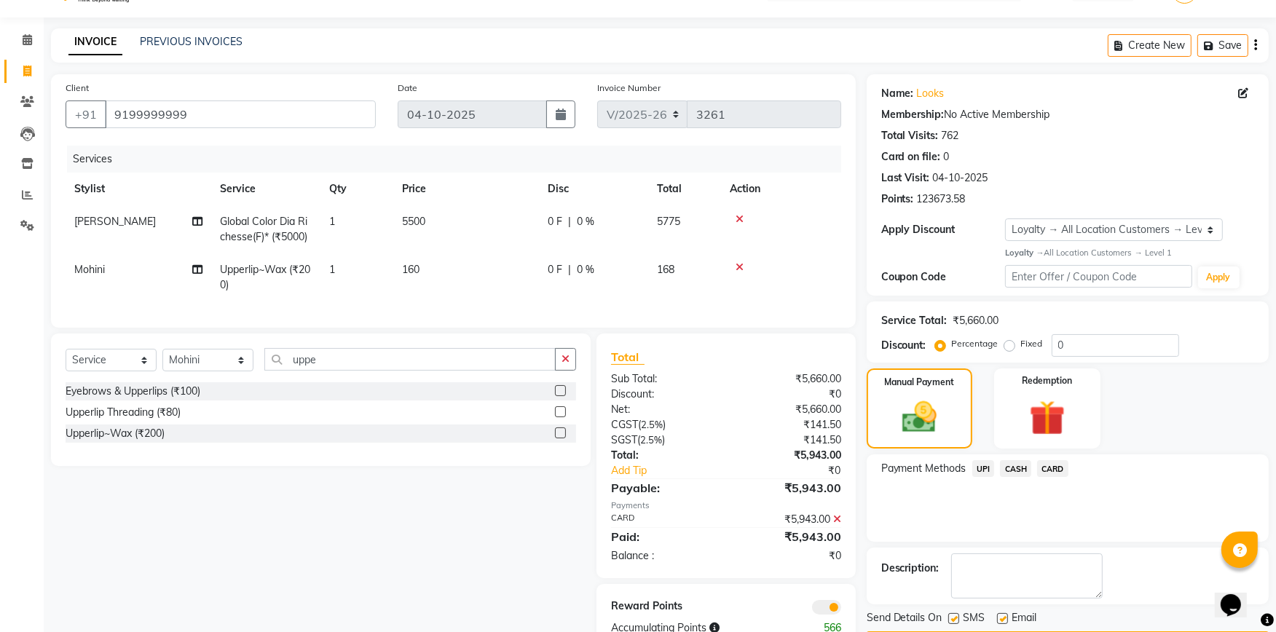
scroll to position [86, 0]
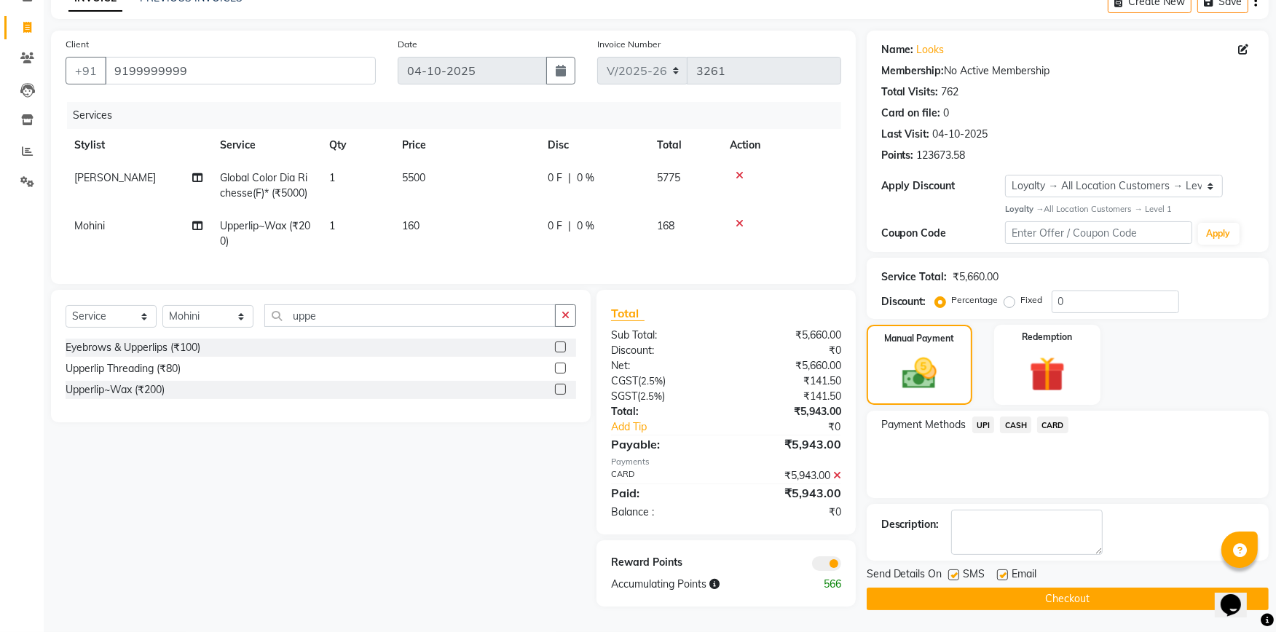
click at [1086, 588] on button "Checkout" at bounding box center [1067, 599] width 402 height 23
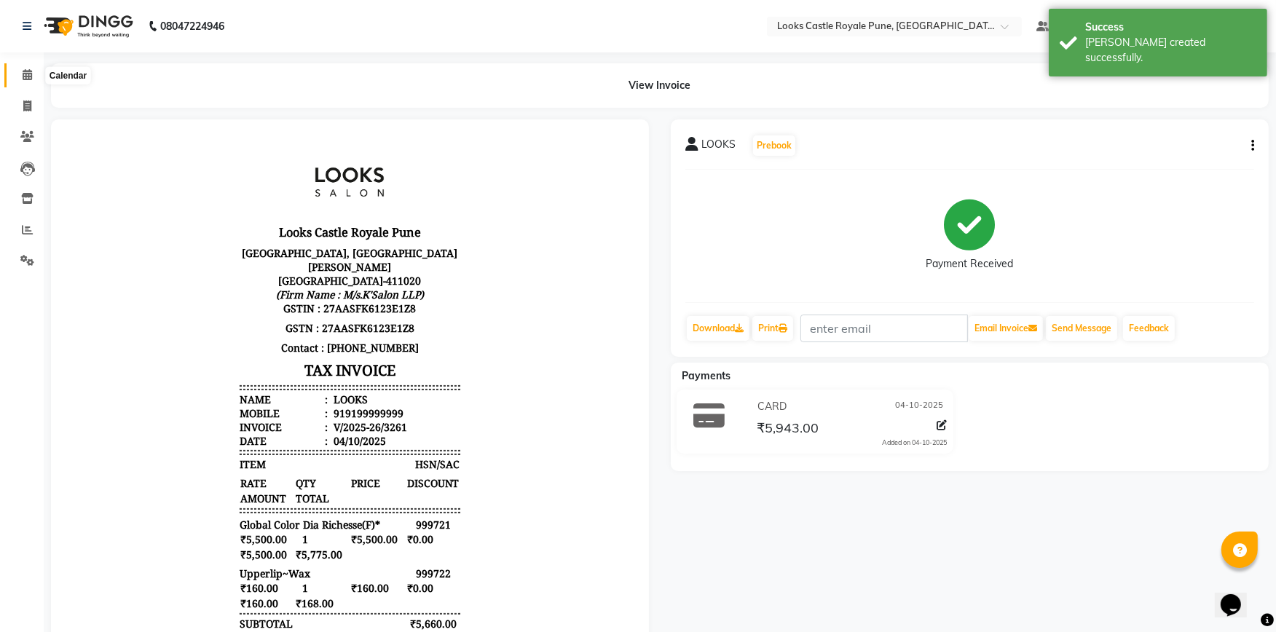
click at [24, 73] on icon at bounding box center [27, 74] width 9 height 11
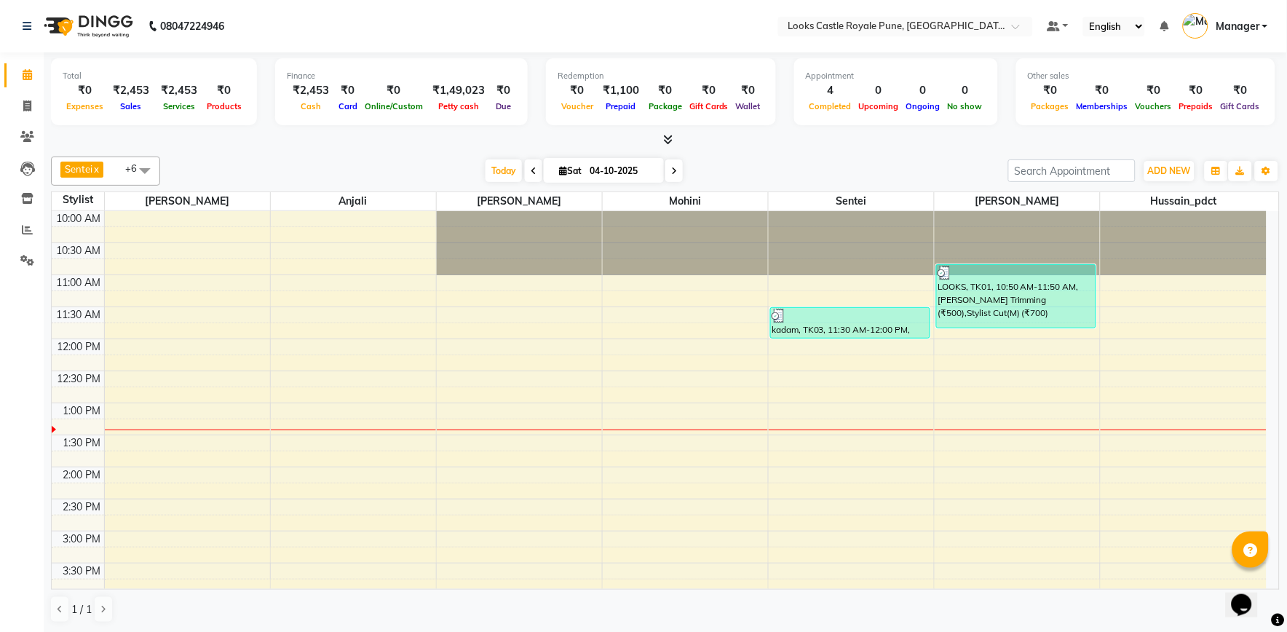
click at [424, 329] on tbody "10:00 AM 10:30 AM 11:00 AM 11:30 AM 12:00 PM 12:30 PM 1:00 PM 1:30 PM 2:00 PM 2…" at bounding box center [659, 627] width 1215 height 832
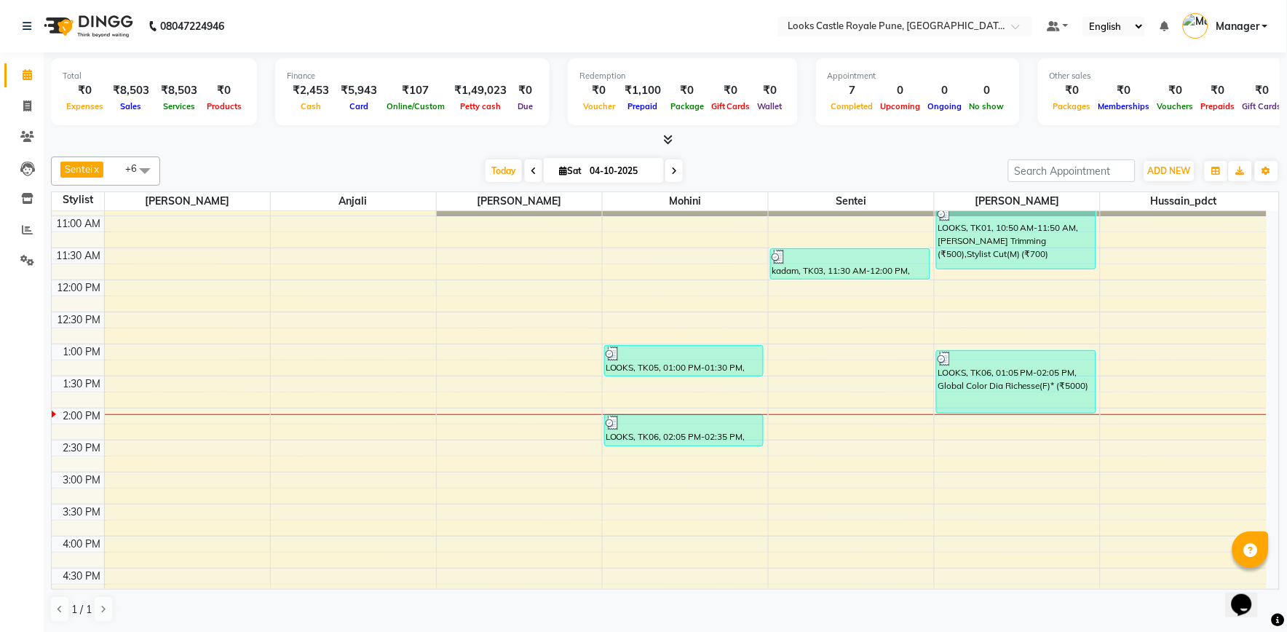
scroll to position [81, 0]
